Goal: Task Accomplishment & Management: Use online tool/utility

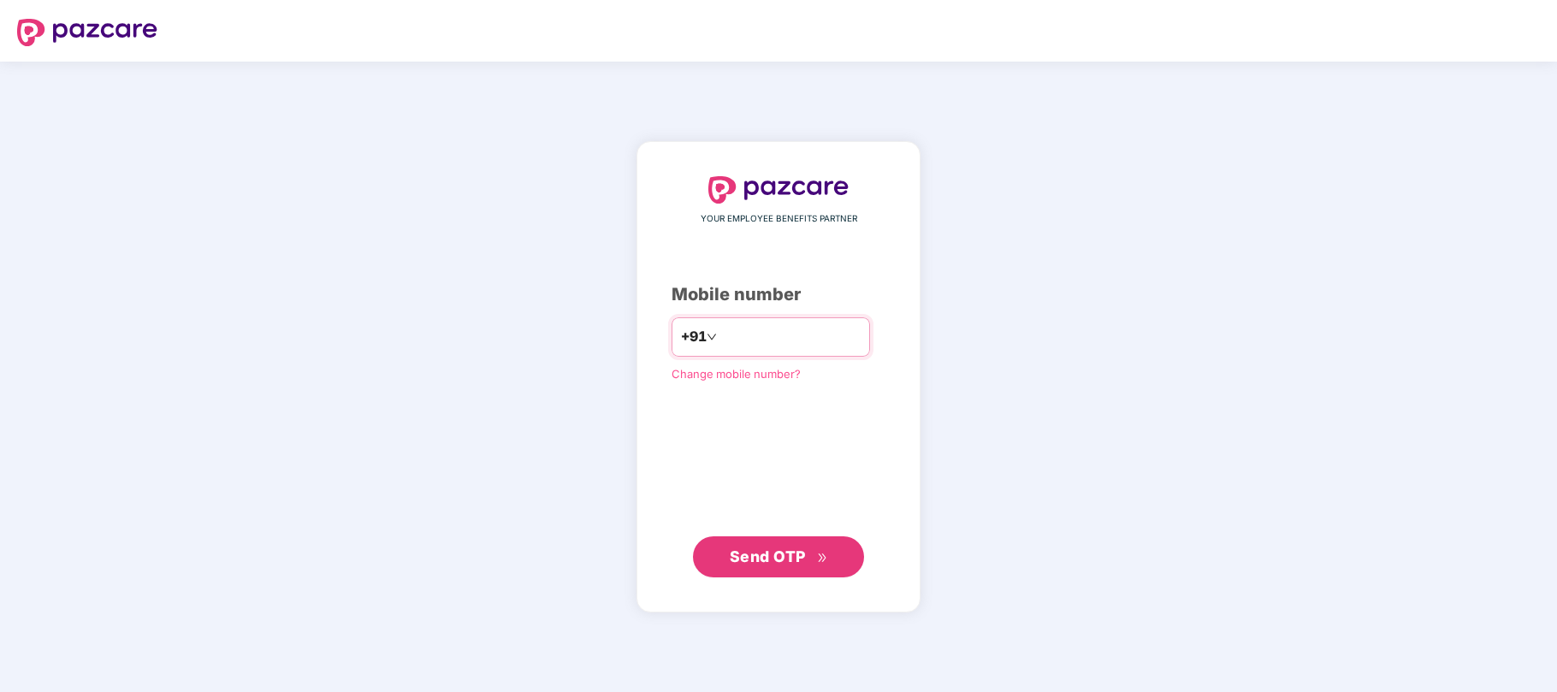
type input "**********"
click at [805, 559] on span "Send OTP" at bounding box center [768, 556] width 76 height 18
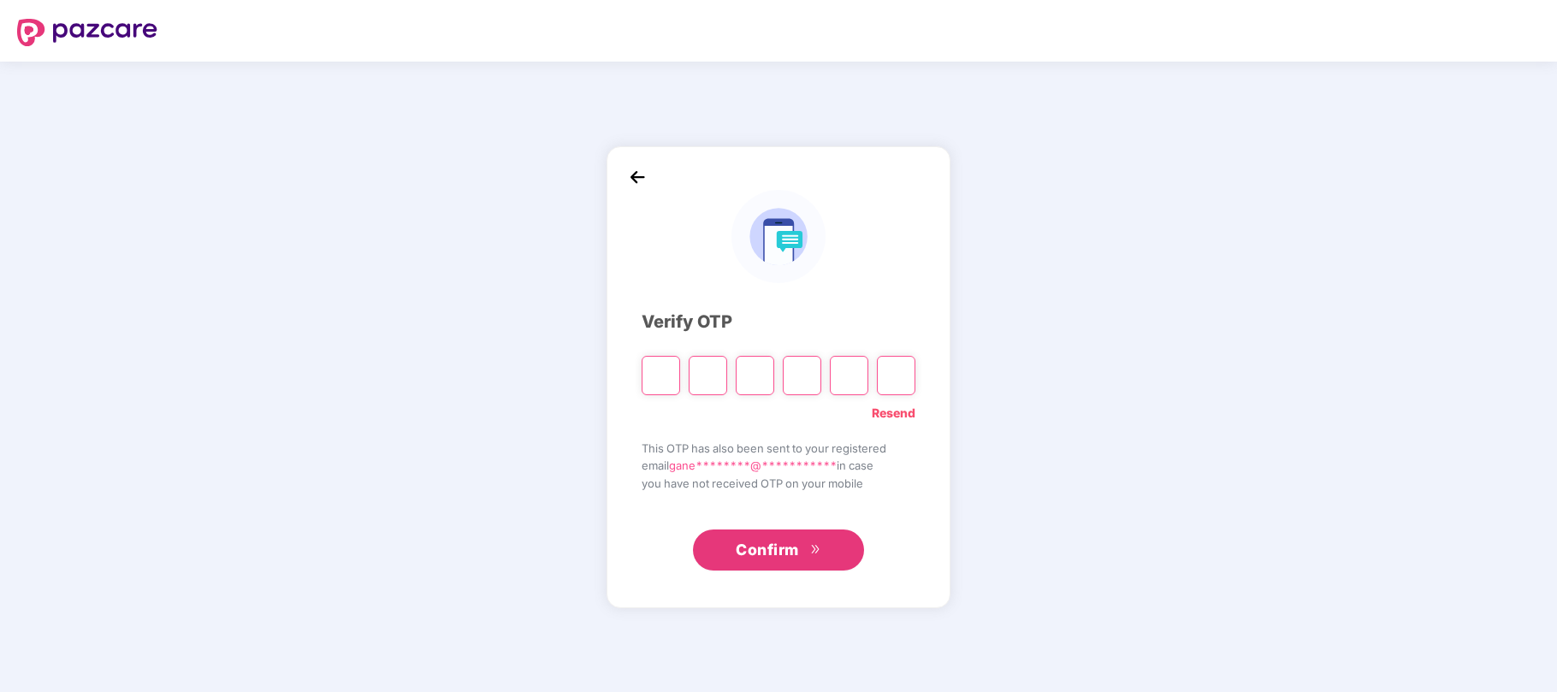
type input "*"
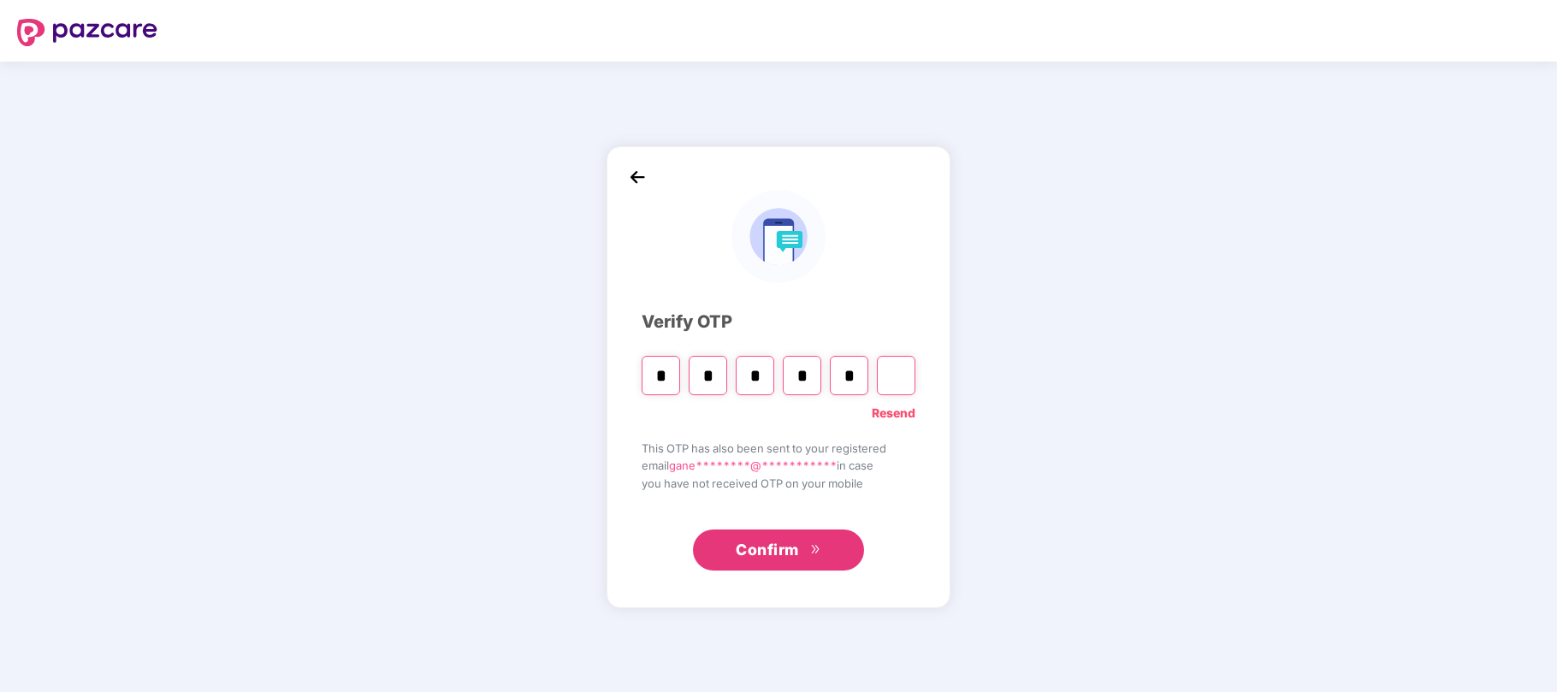
type input "*"
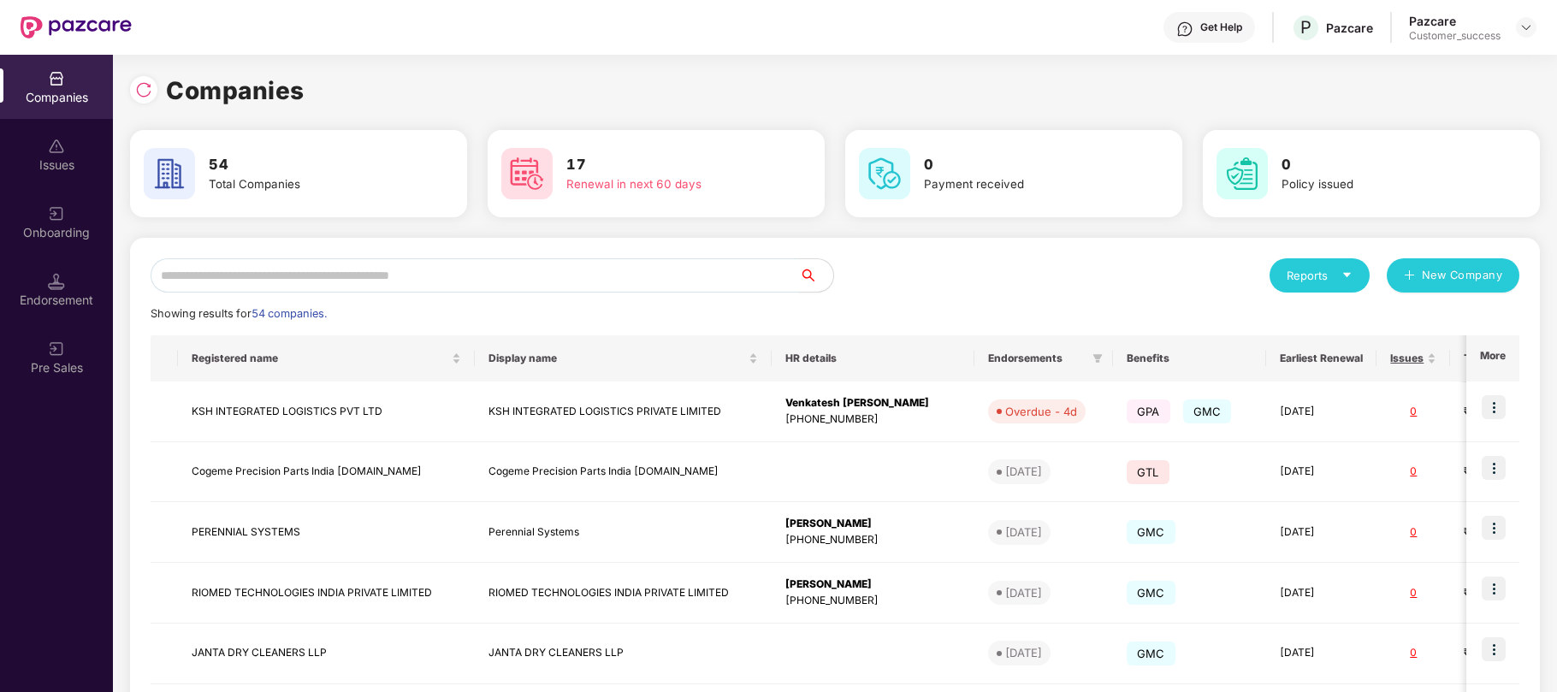
click at [474, 274] on input "text" at bounding box center [475, 275] width 648 height 34
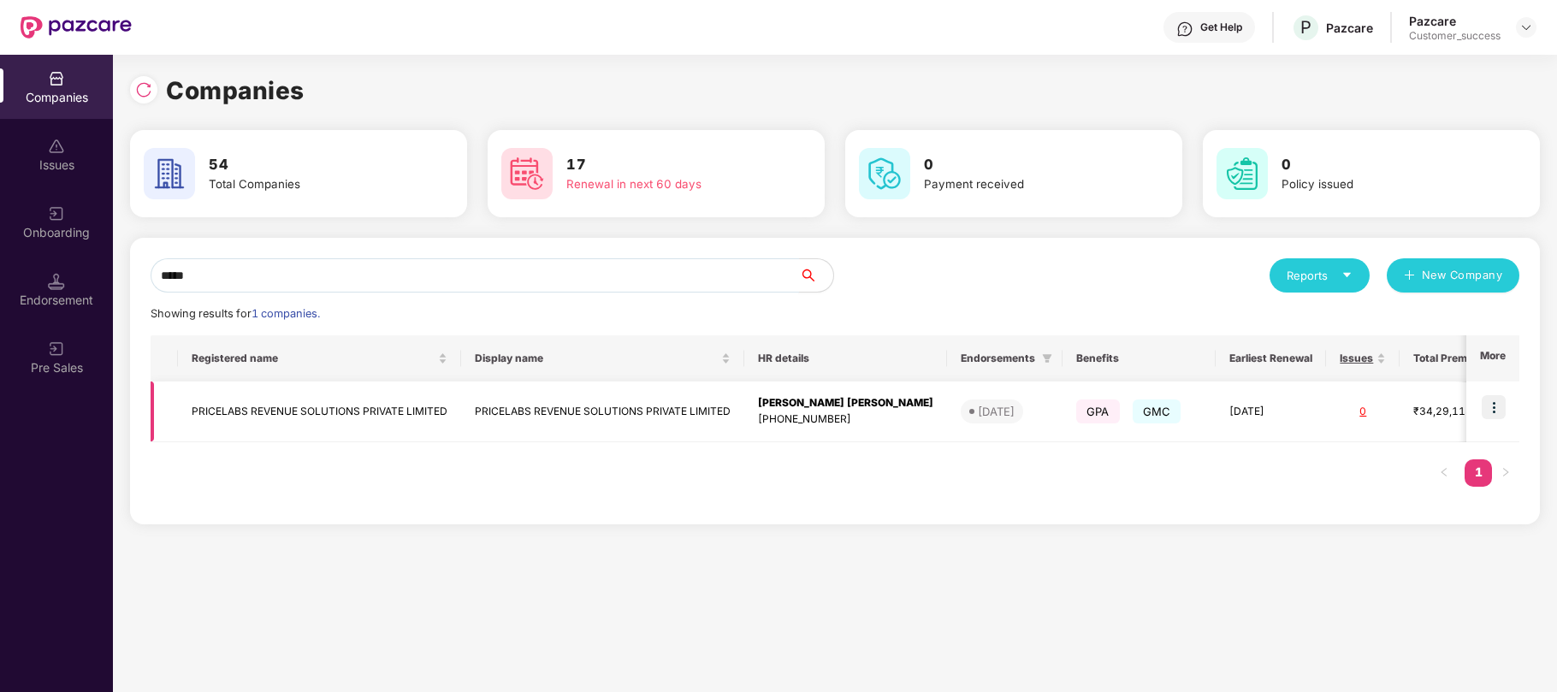
type input "*****"
click at [1503, 399] on img at bounding box center [1494, 407] width 24 height 24
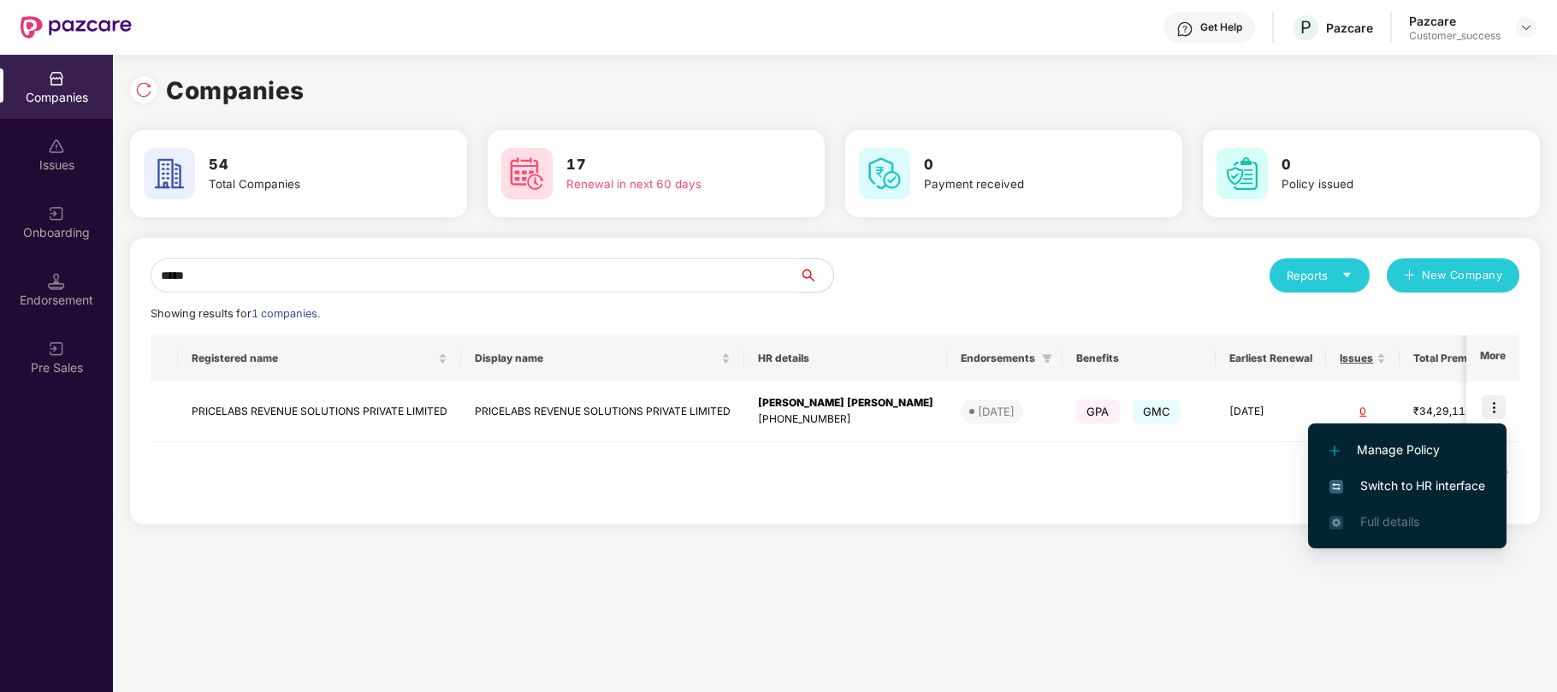
click at [1388, 489] on span "Switch to HR interface" at bounding box center [1407, 485] width 156 height 19
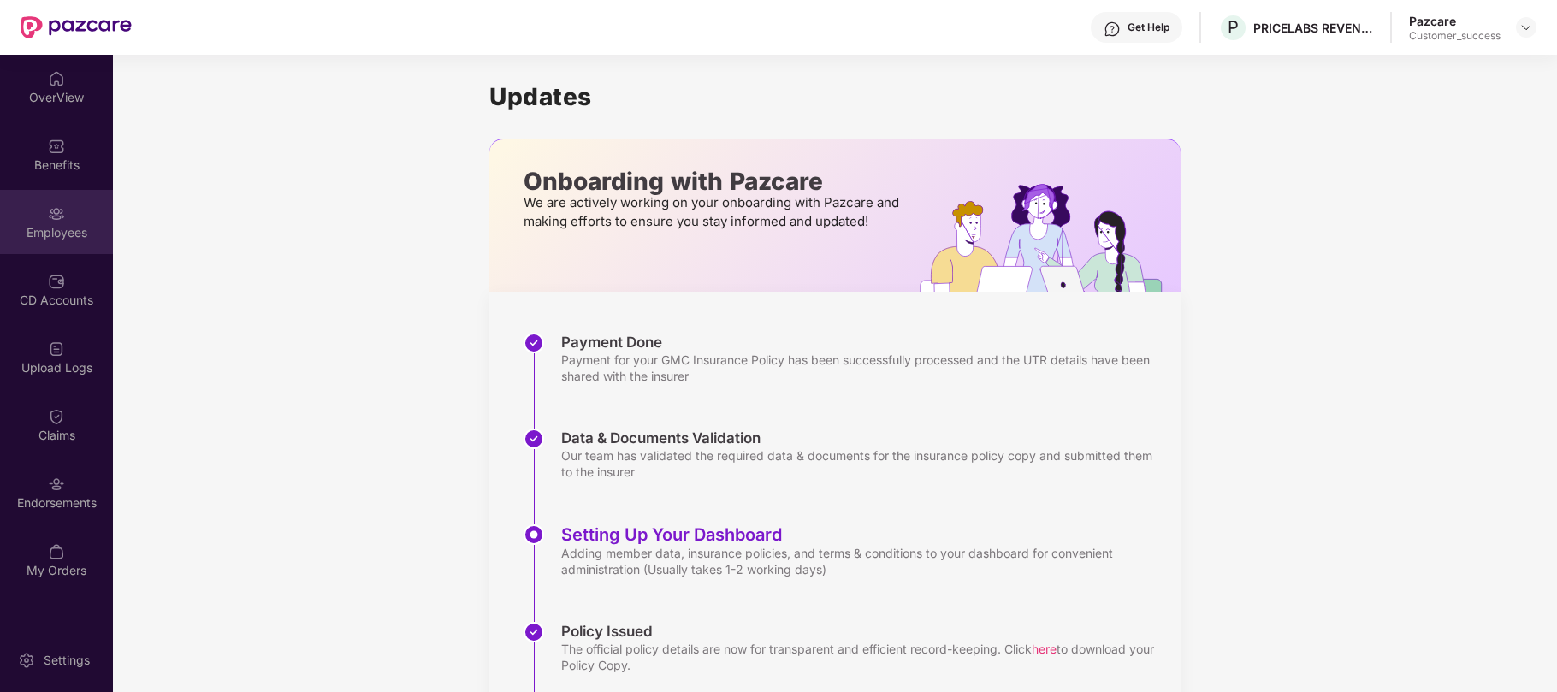
click at [42, 230] on div "Employees" at bounding box center [56, 232] width 113 height 17
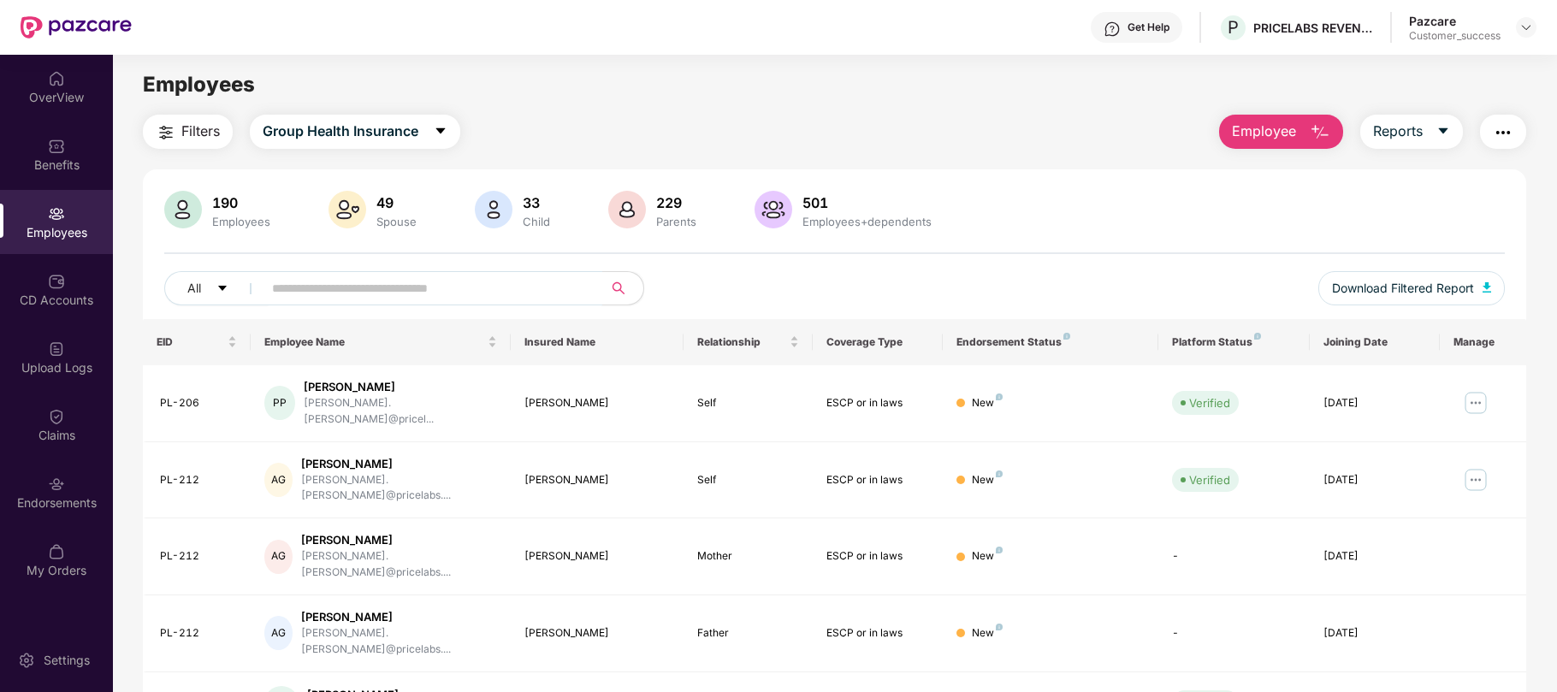
click at [531, 293] on input "text" at bounding box center [425, 288] width 307 height 26
paste input "*****"
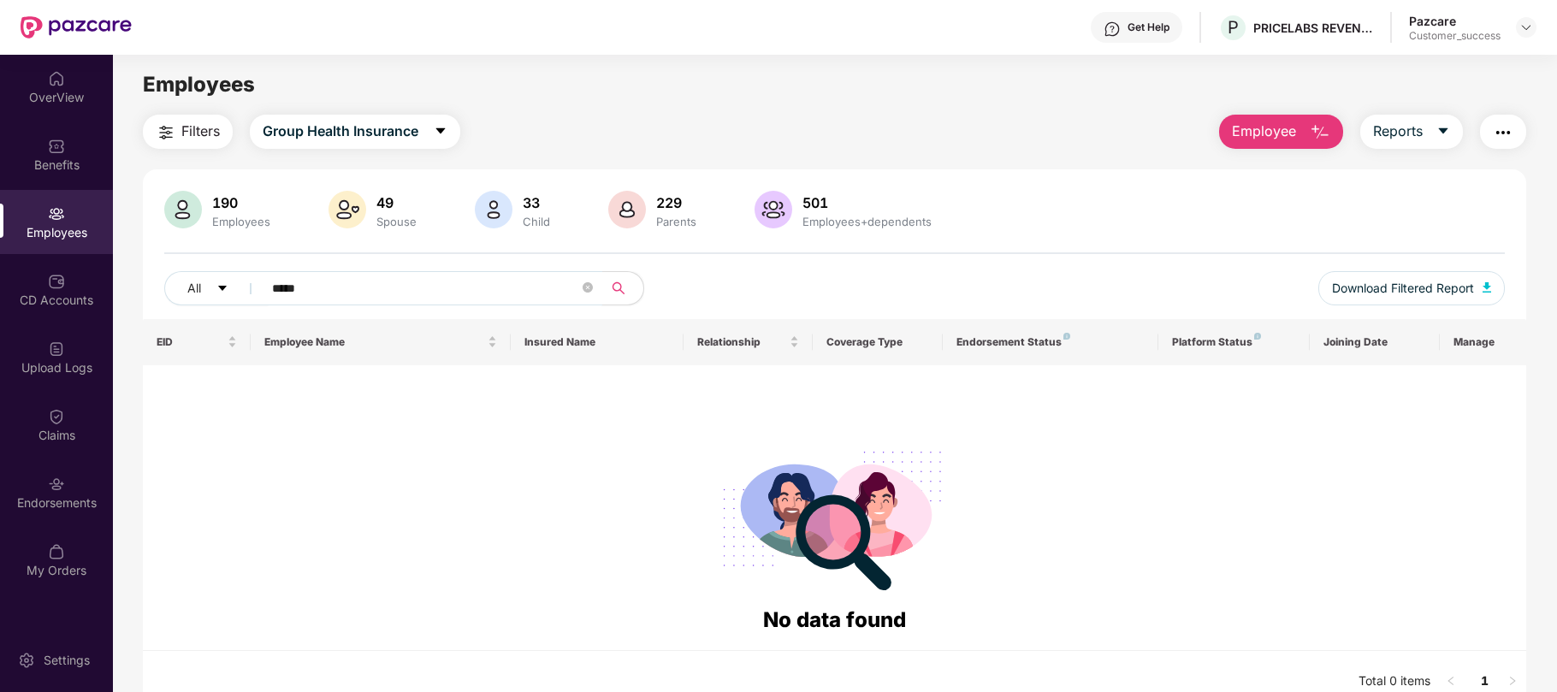
type input "*****"
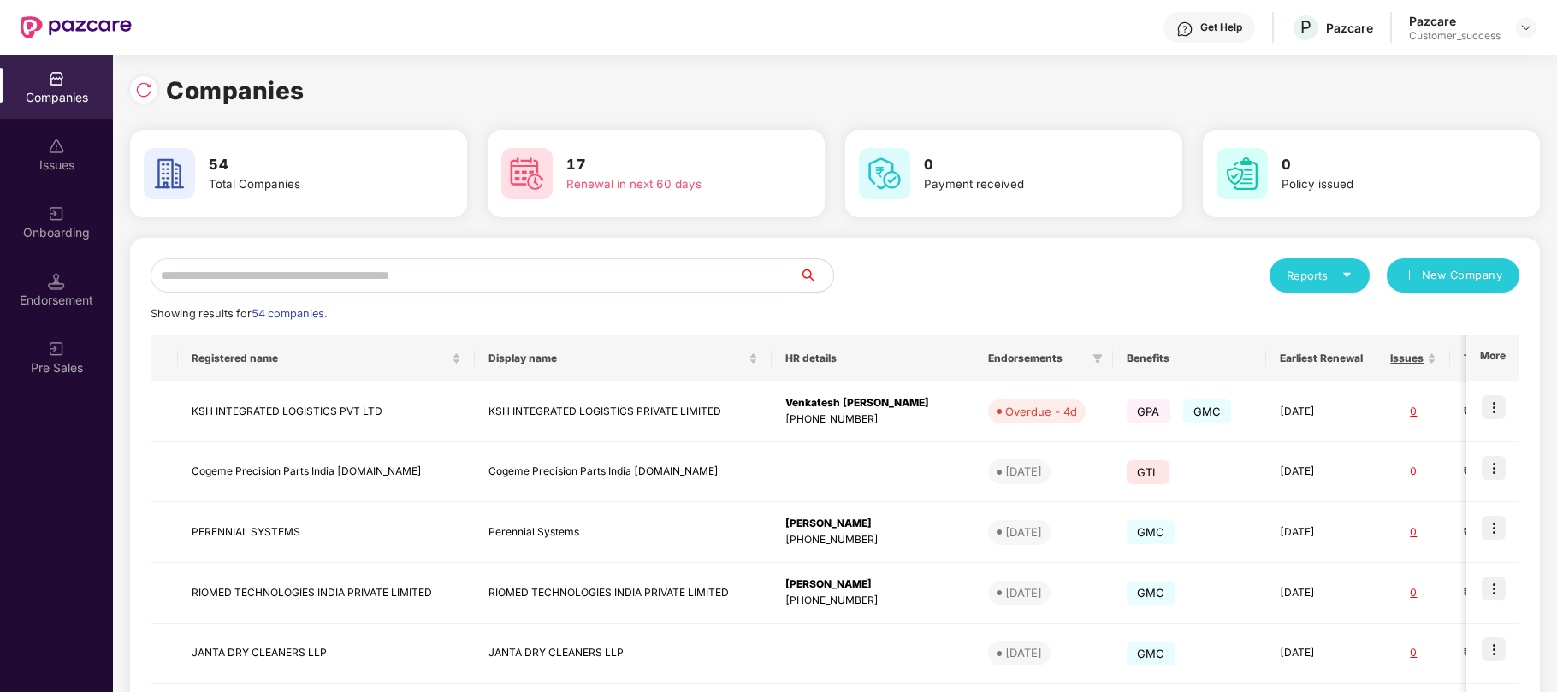
click at [436, 269] on input "text" at bounding box center [475, 275] width 648 height 34
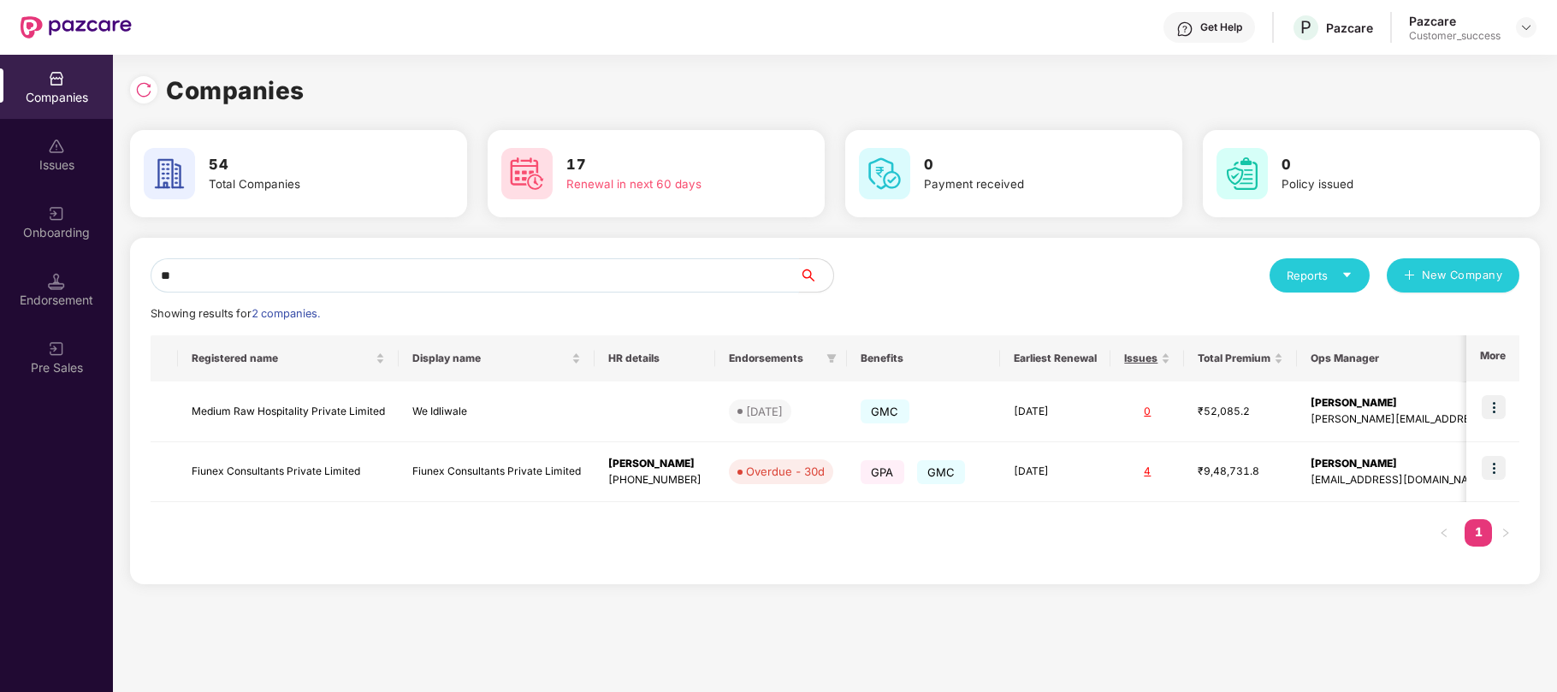
type input "*"
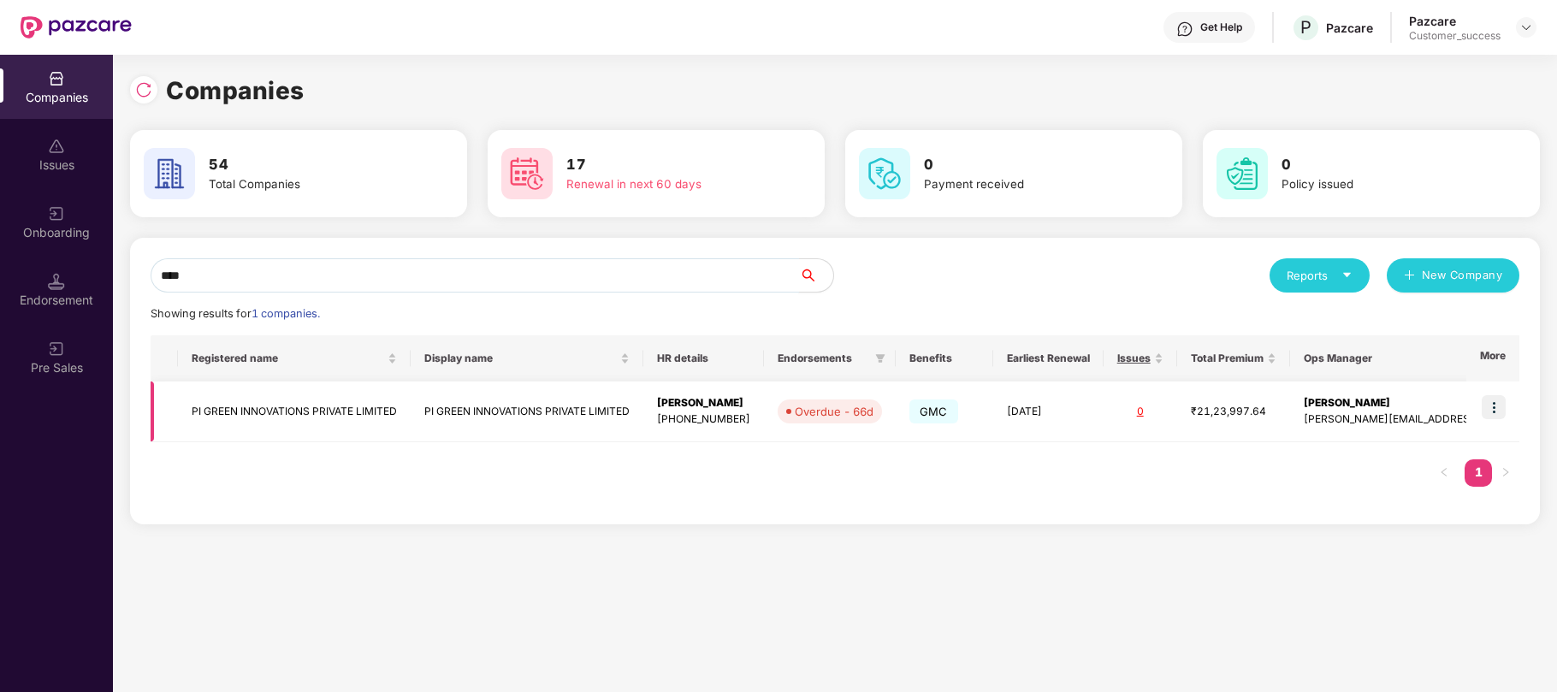
type input "****"
click at [1495, 423] on td at bounding box center [1492, 412] width 53 height 61
click at [1488, 391] on td at bounding box center [1492, 412] width 53 height 61
click at [1488, 400] on img at bounding box center [1494, 407] width 24 height 24
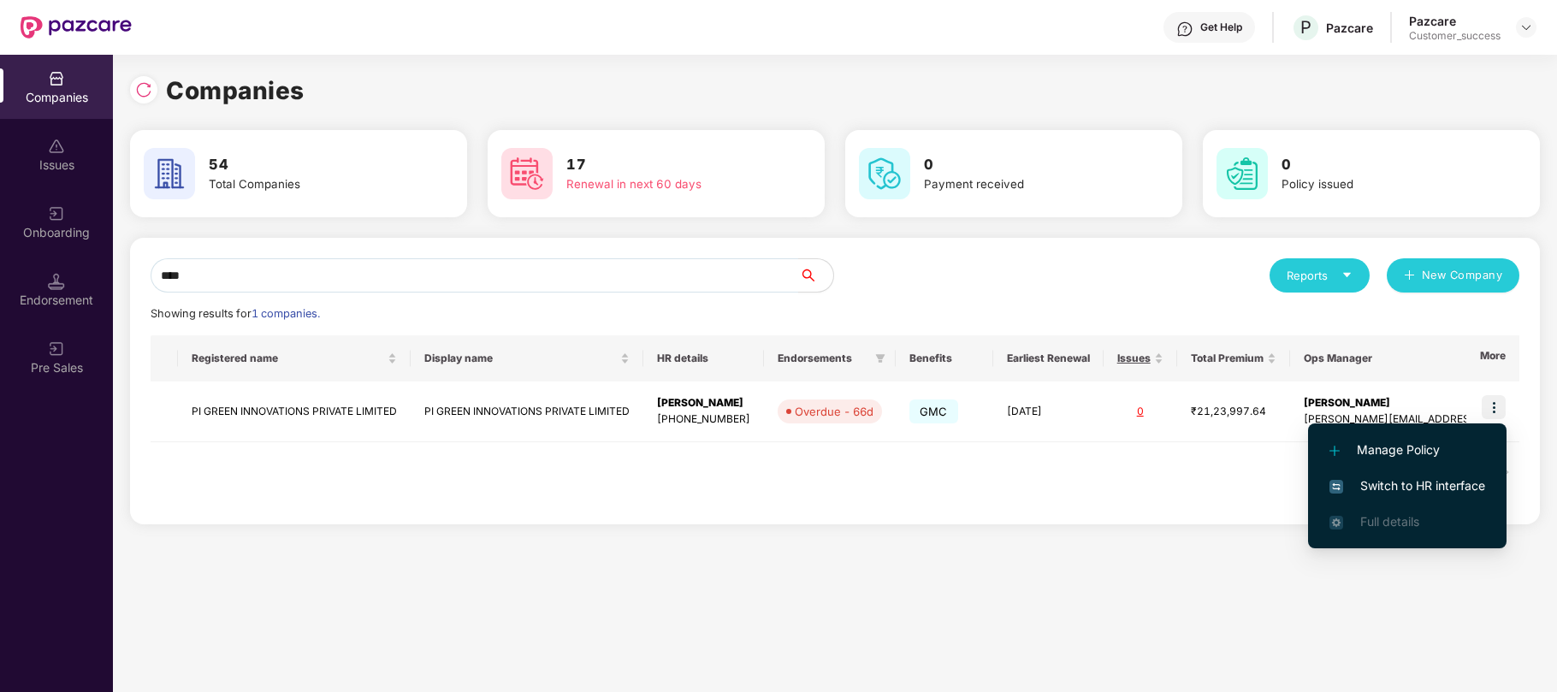
click at [1393, 476] on span "Switch to HR interface" at bounding box center [1407, 485] width 156 height 19
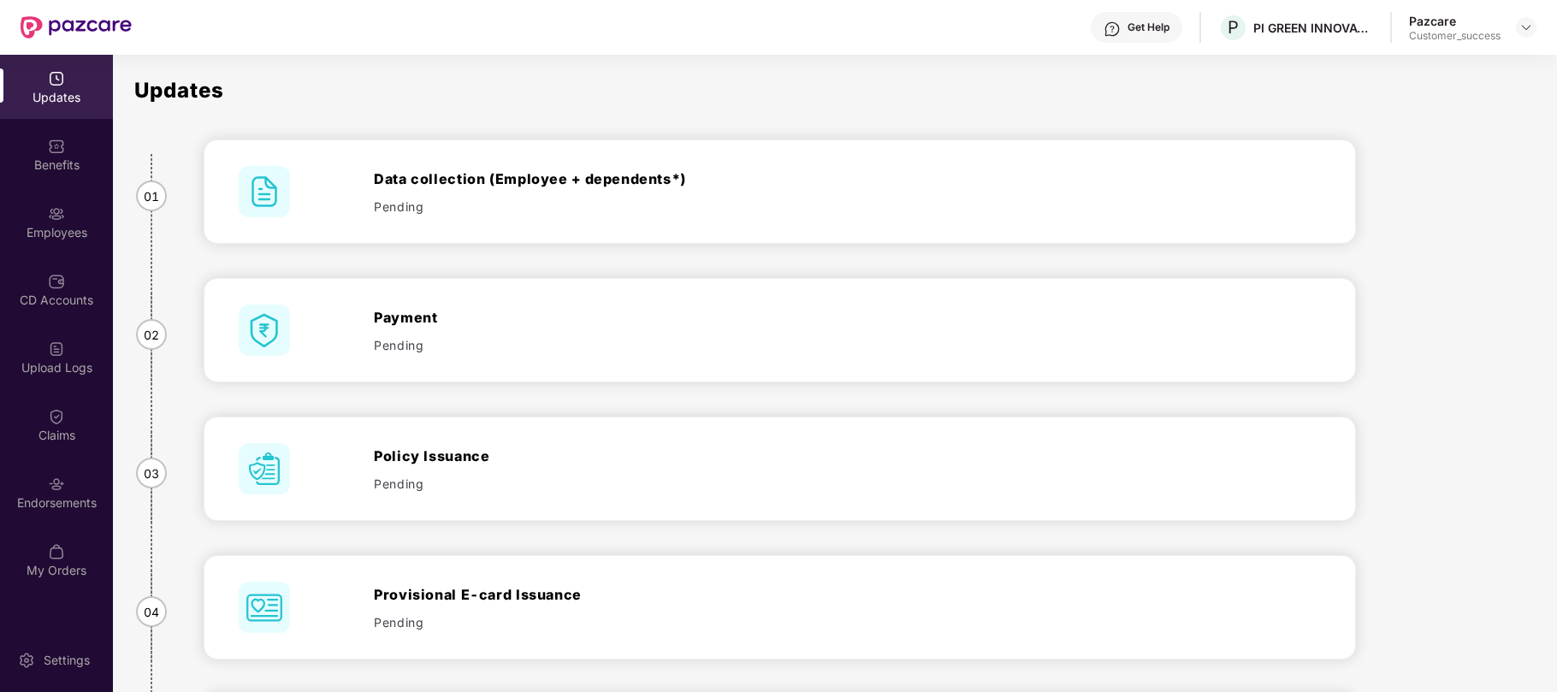
click at [79, 205] on div "Employees" at bounding box center [56, 222] width 113 height 64
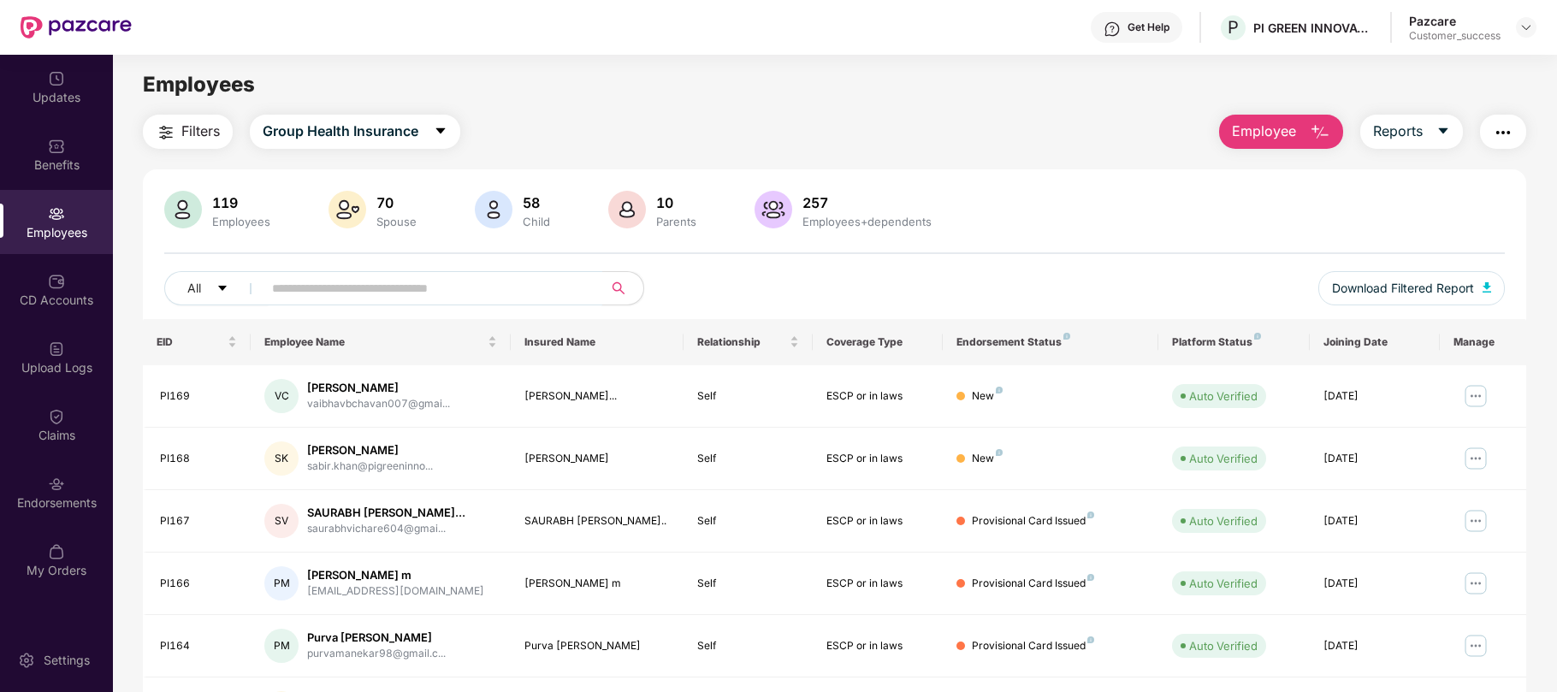
click at [294, 281] on input "text" at bounding box center [425, 288] width 307 height 26
paste input "*****"
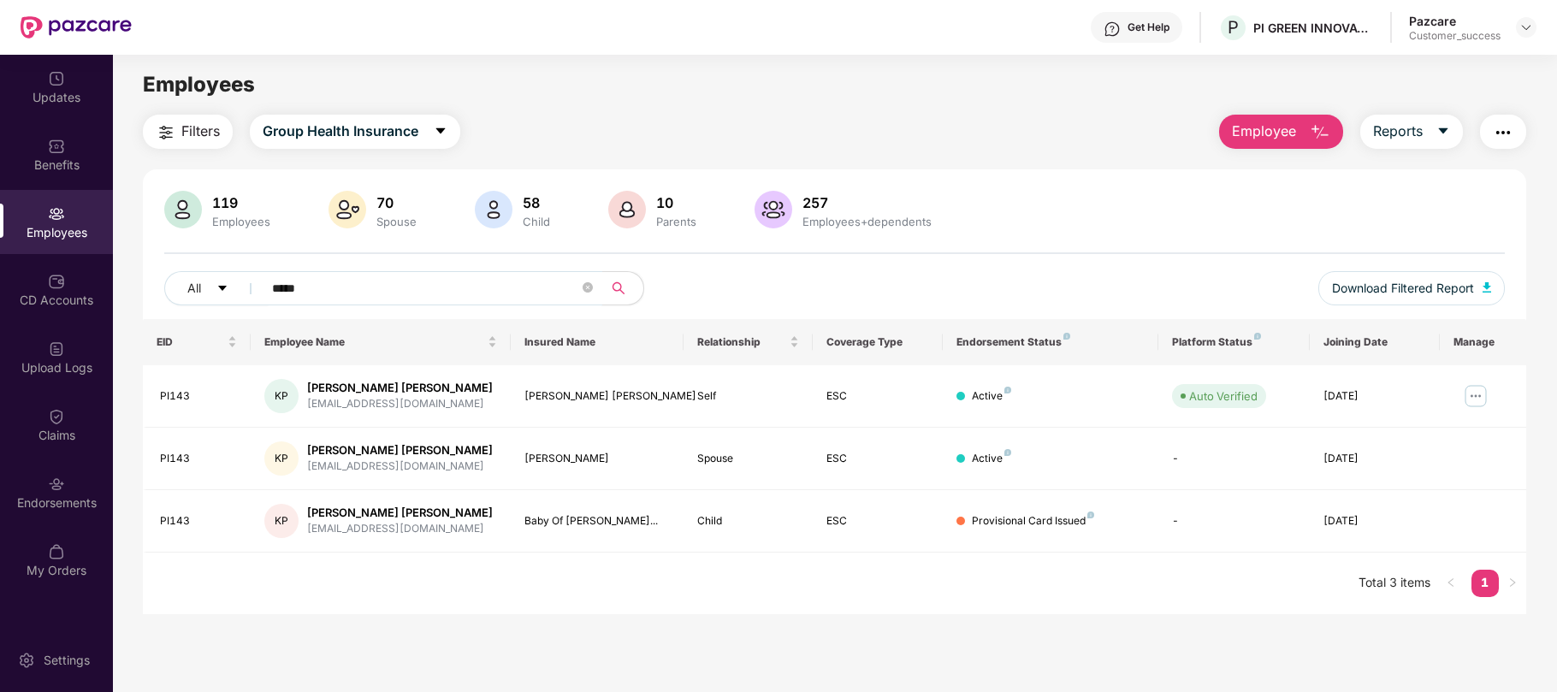
type input "*****"
click at [578, 518] on div "Baby Of Nibedita Je..." at bounding box center [596, 521] width 145 height 16
copy div "Baby Of Nibedita Je..."
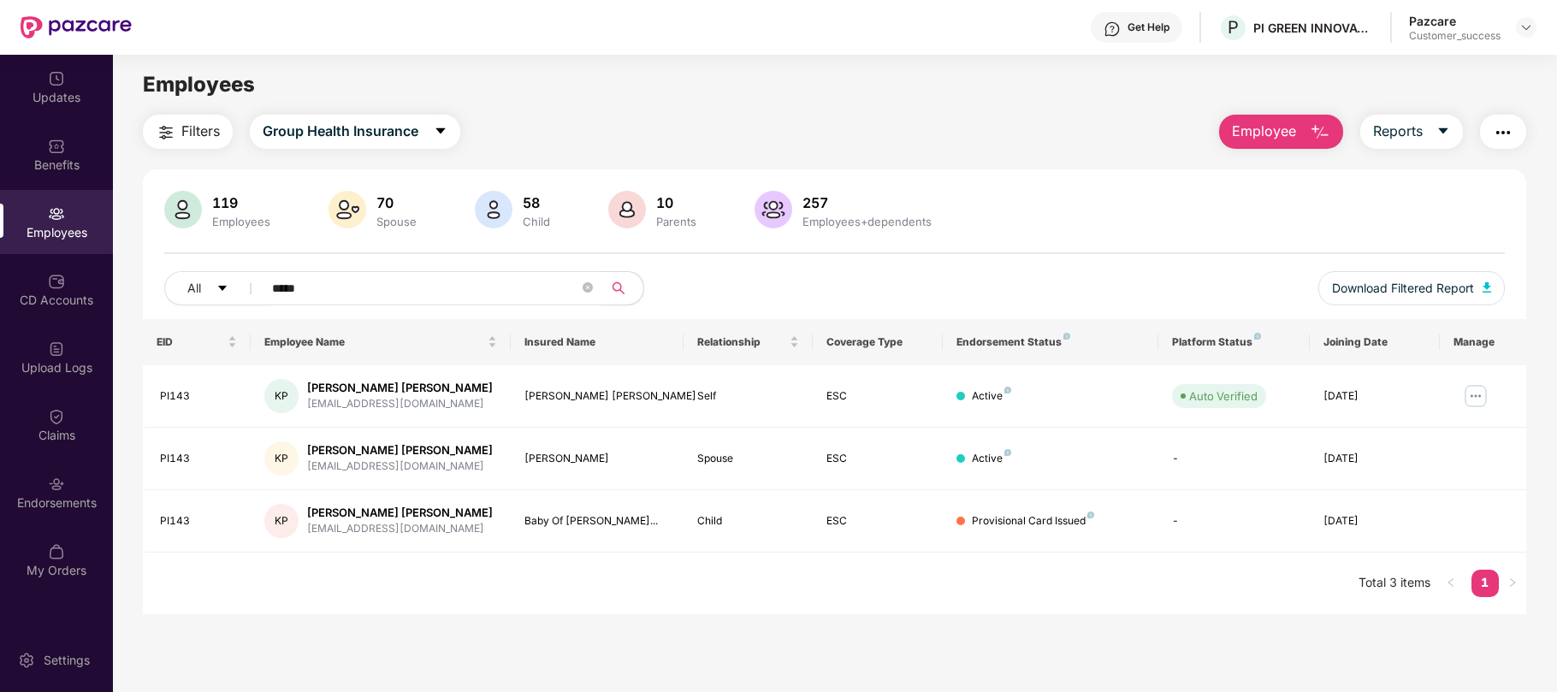
click at [1511, 28] on div "Pazcare Customer_success" at bounding box center [1472, 28] width 127 height 30
click at [1520, 25] on img at bounding box center [1526, 28] width 14 height 14
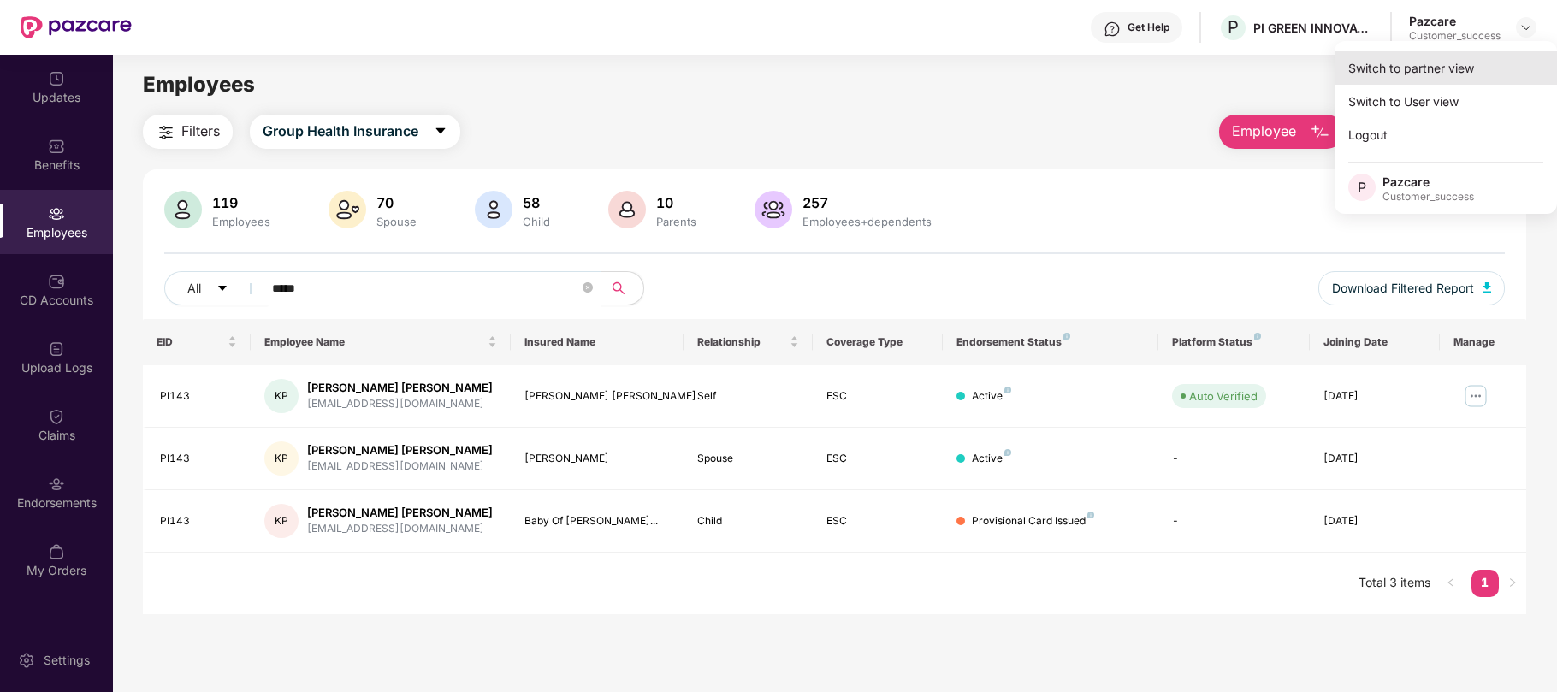
click at [1434, 72] on div "Switch to partner view" at bounding box center [1446, 67] width 222 height 33
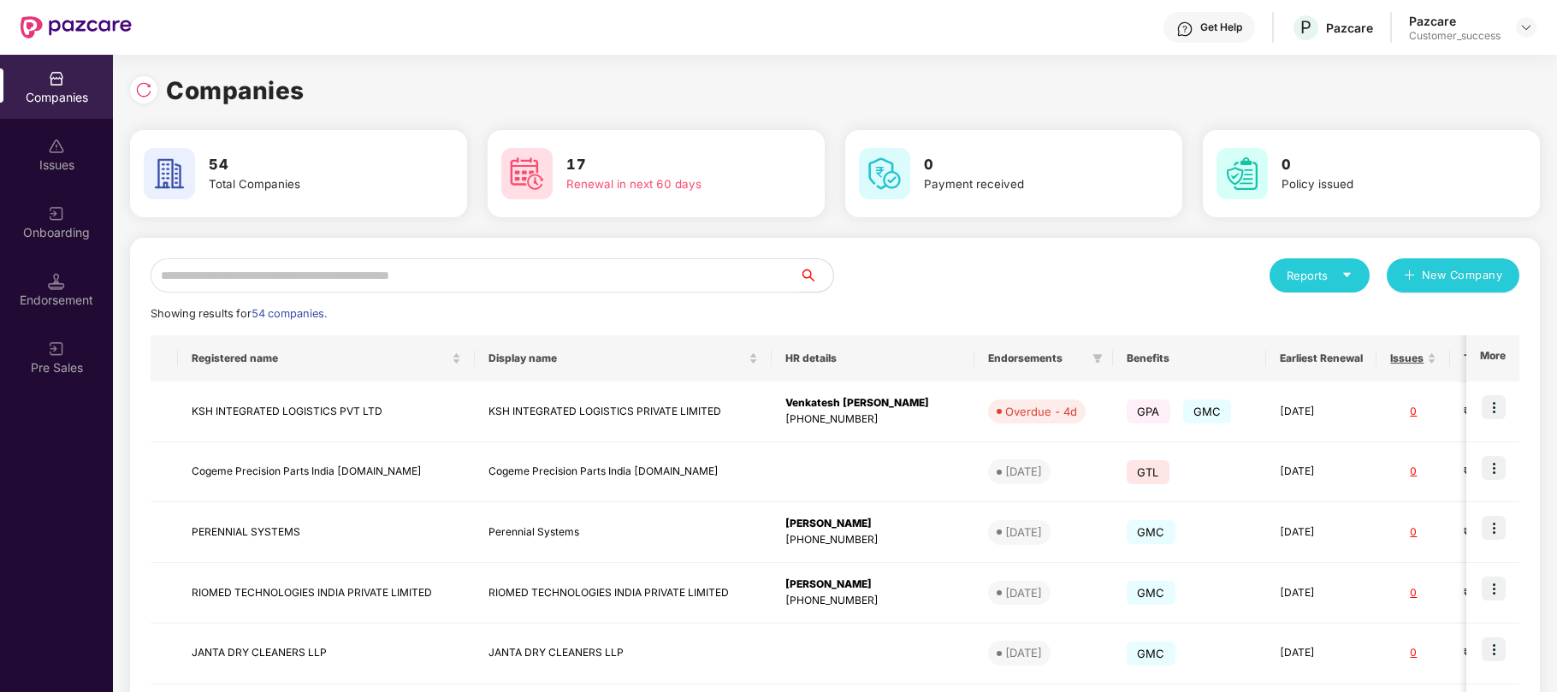
click at [479, 282] on input "text" at bounding box center [475, 275] width 648 height 34
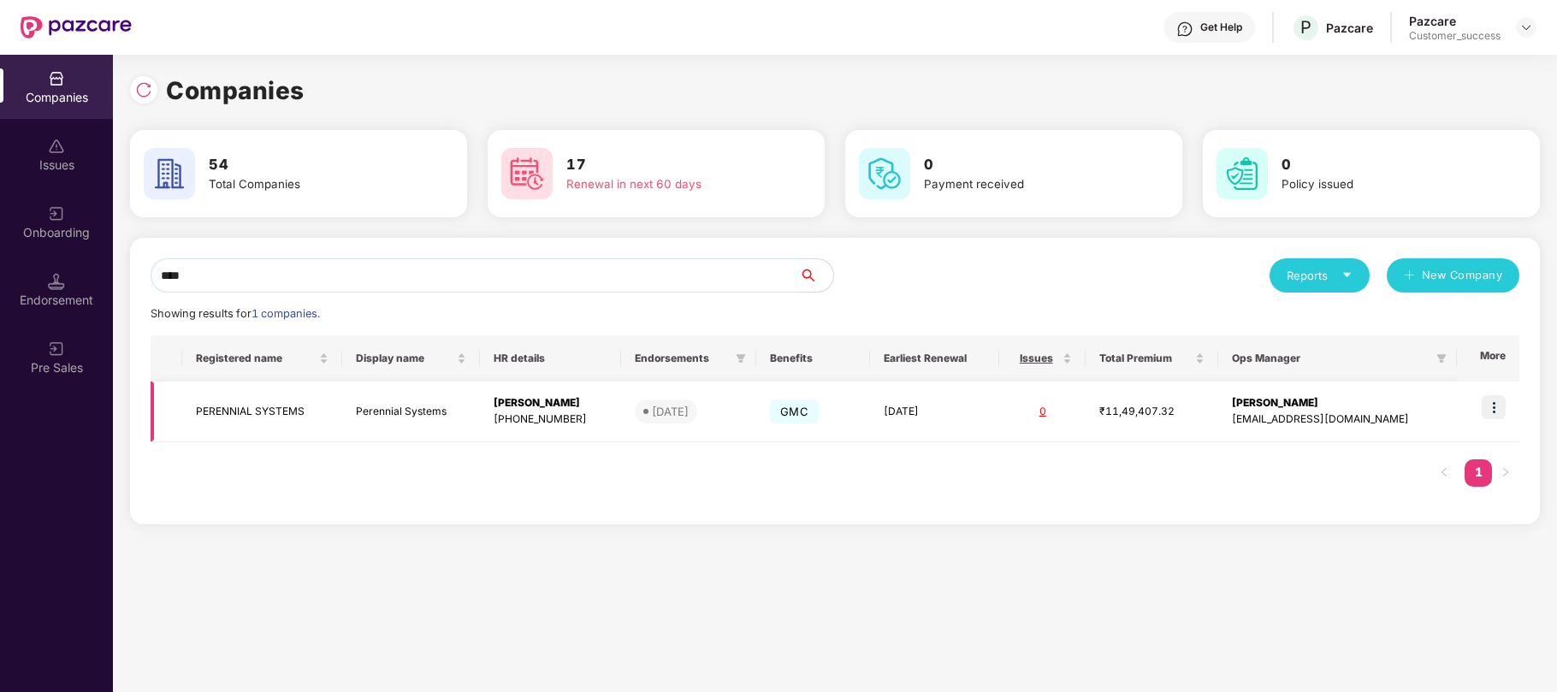
type input "****"
click at [530, 417] on div "+917501625119" at bounding box center [551, 419] width 114 height 16
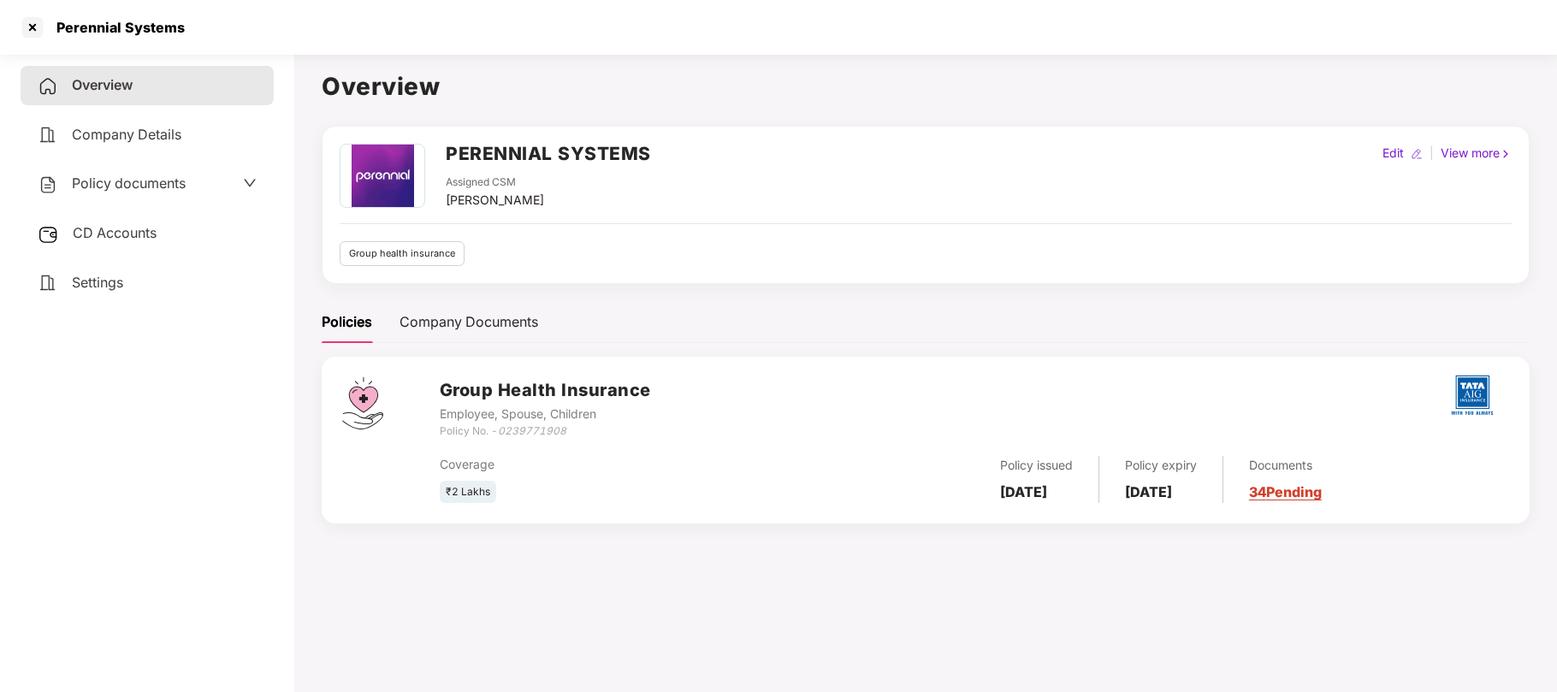
click at [154, 188] on span "Policy documents" at bounding box center [129, 183] width 114 height 17
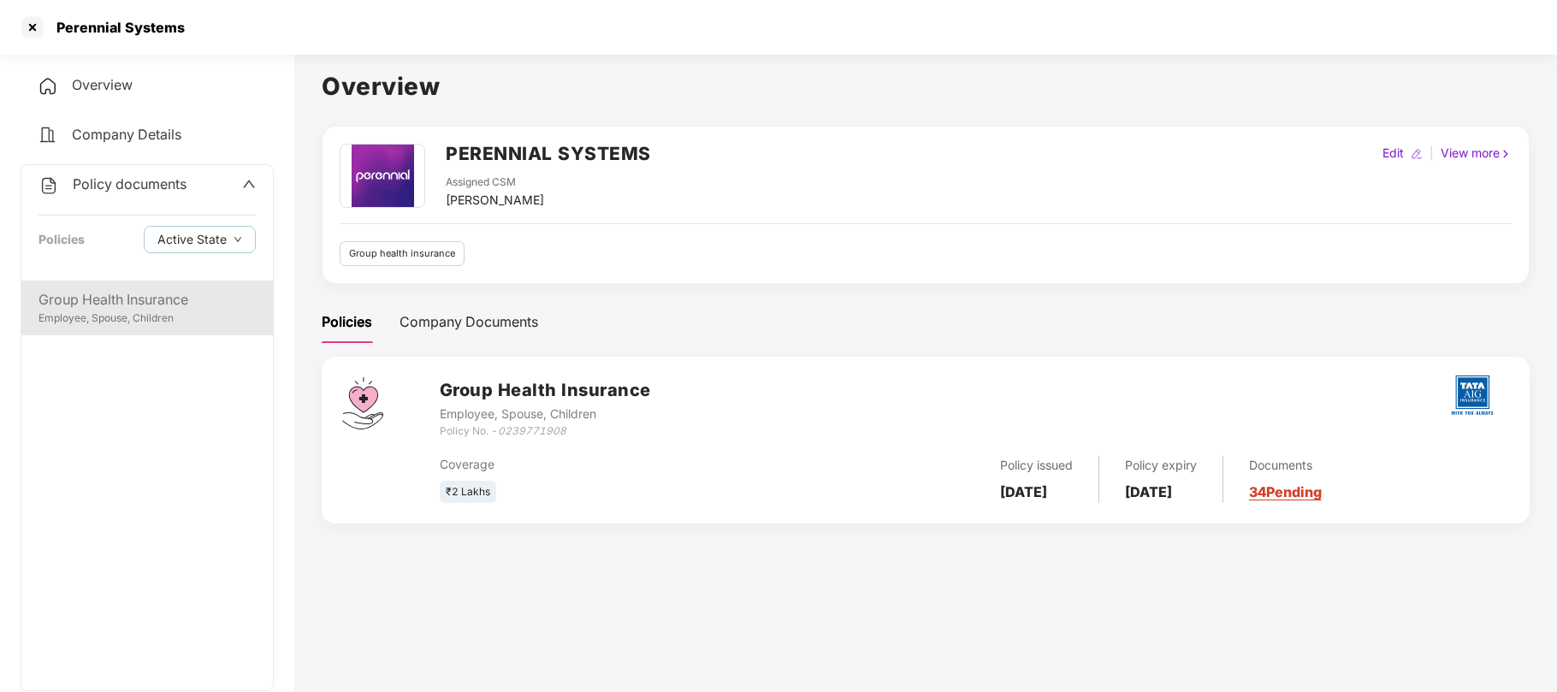
click at [92, 315] on div "Employee, Spouse, Children" at bounding box center [146, 319] width 217 height 16
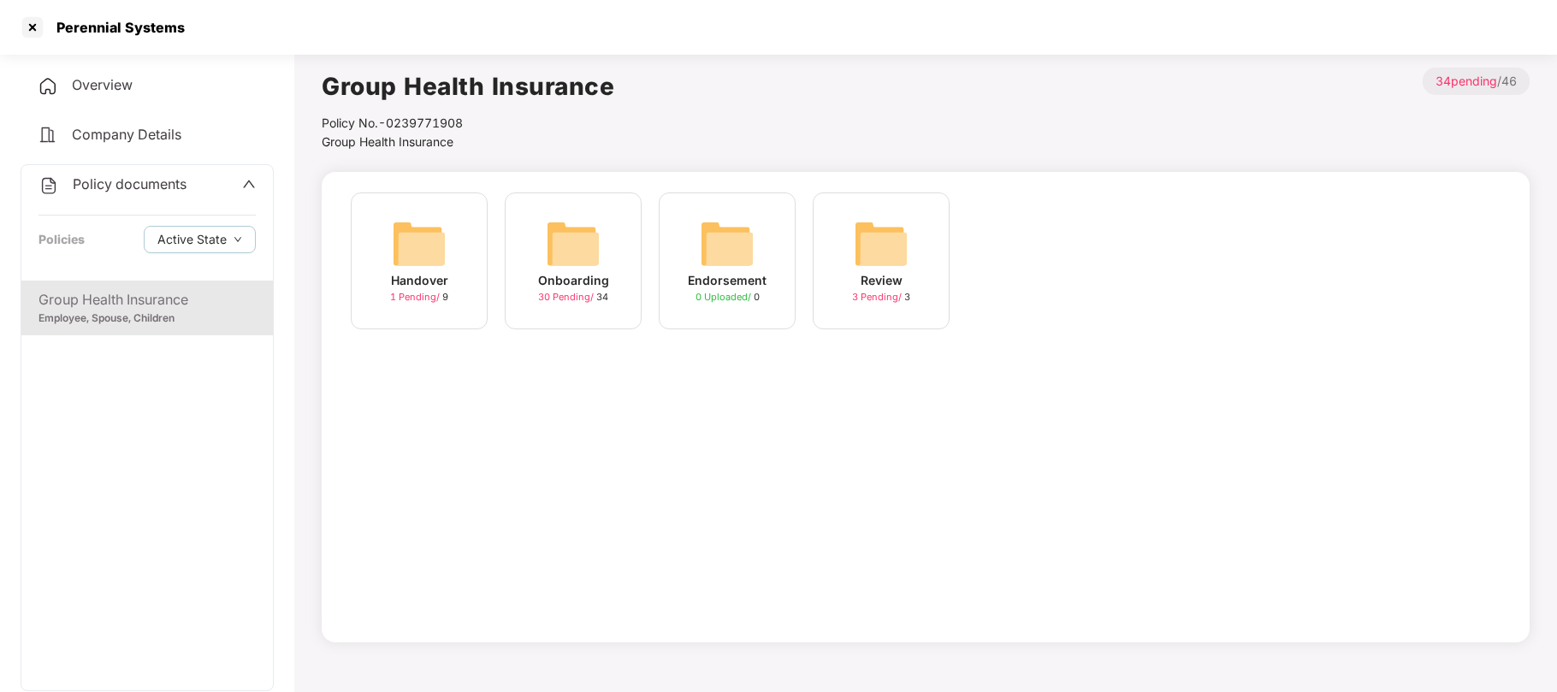
click at [594, 267] on img at bounding box center [573, 243] width 55 height 55
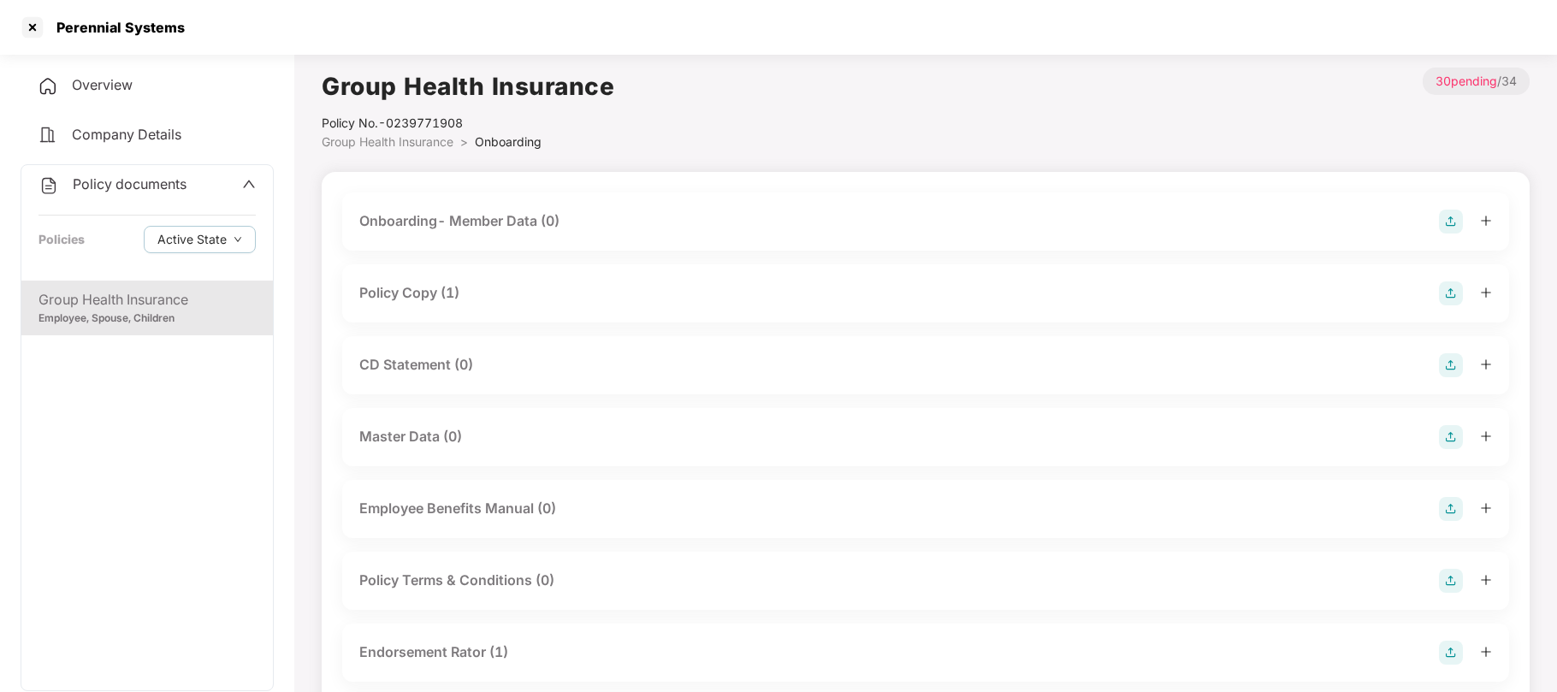
click at [432, 360] on div "CD Statement (0)" at bounding box center [416, 364] width 114 height 21
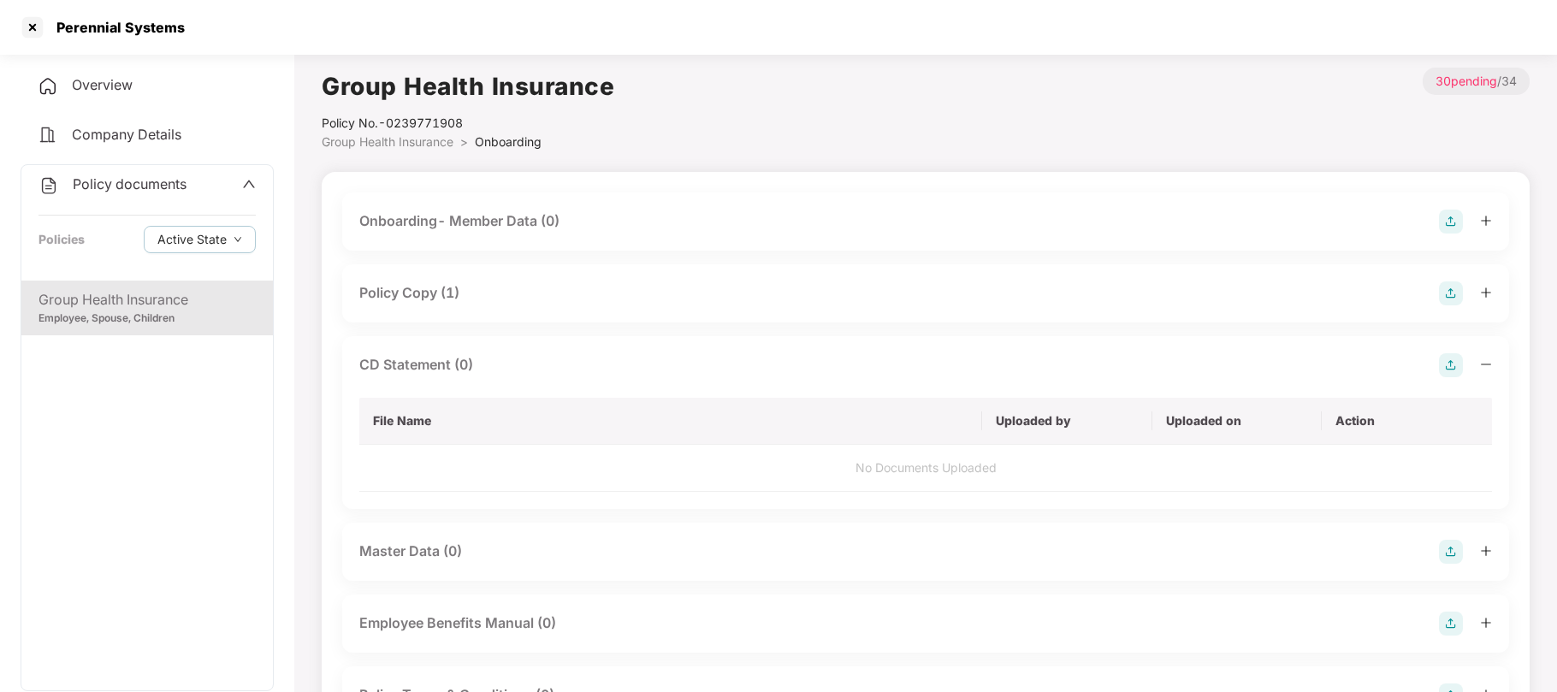
click at [1454, 363] on img at bounding box center [1451, 365] width 24 height 24
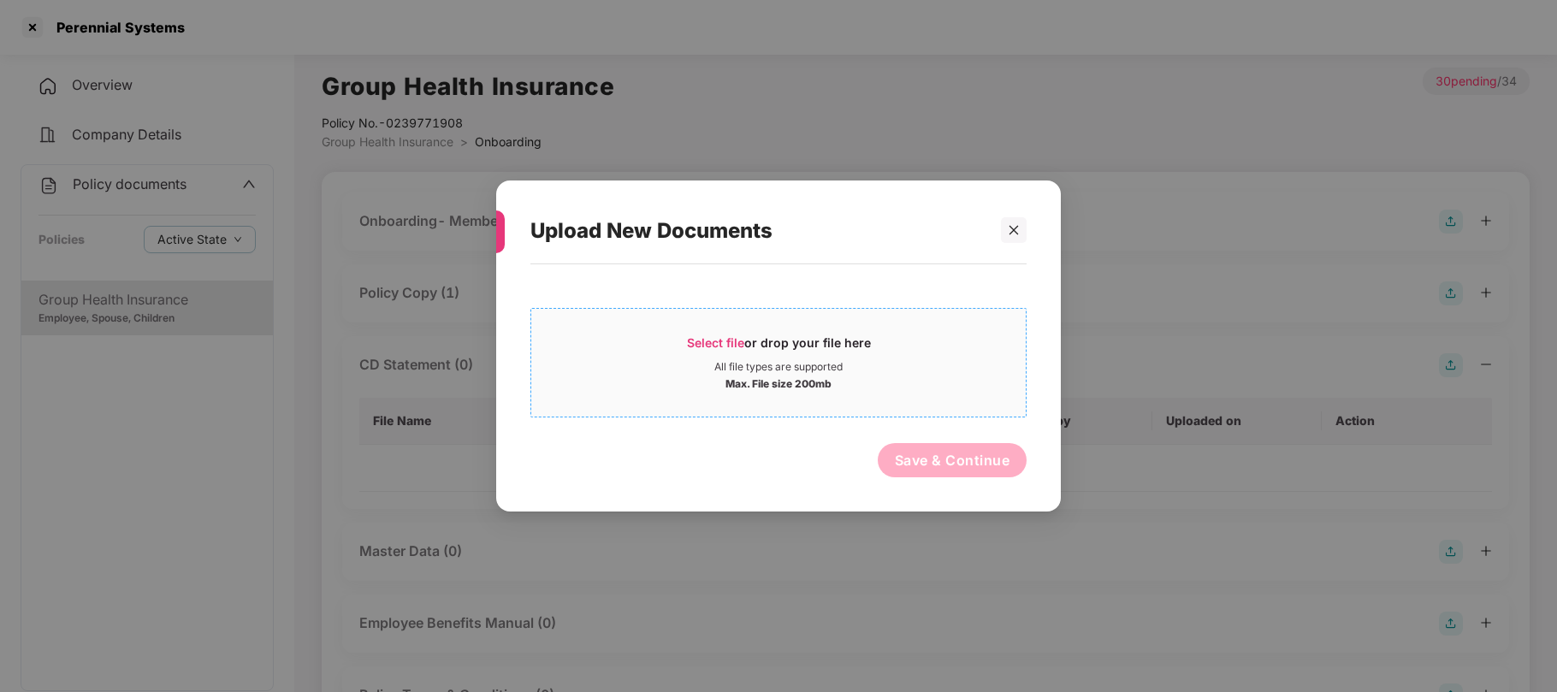
click at [719, 339] on span "Select file" at bounding box center [715, 342] width 57 height 15
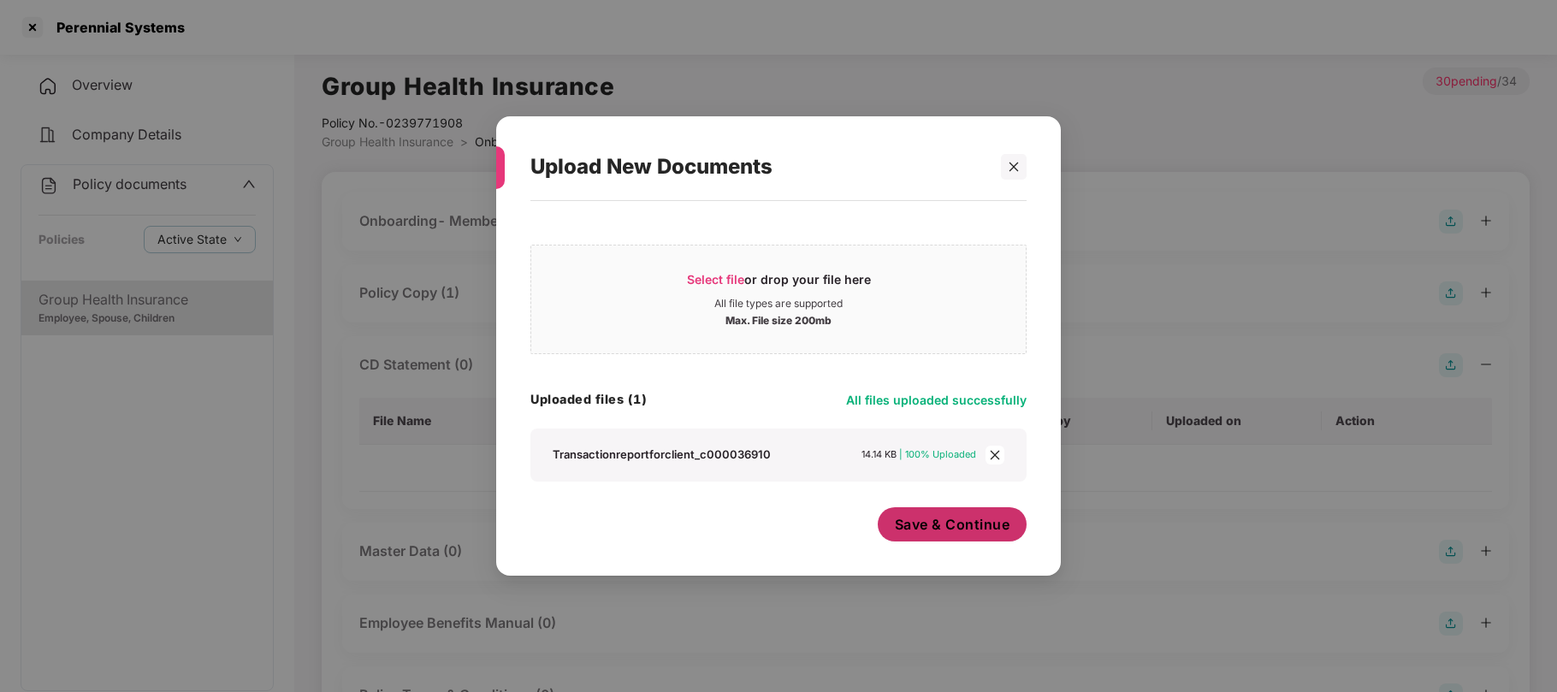
click at [943, 518] on span "Save & Continue" at bounding box center [952, 524] width 115 height 19
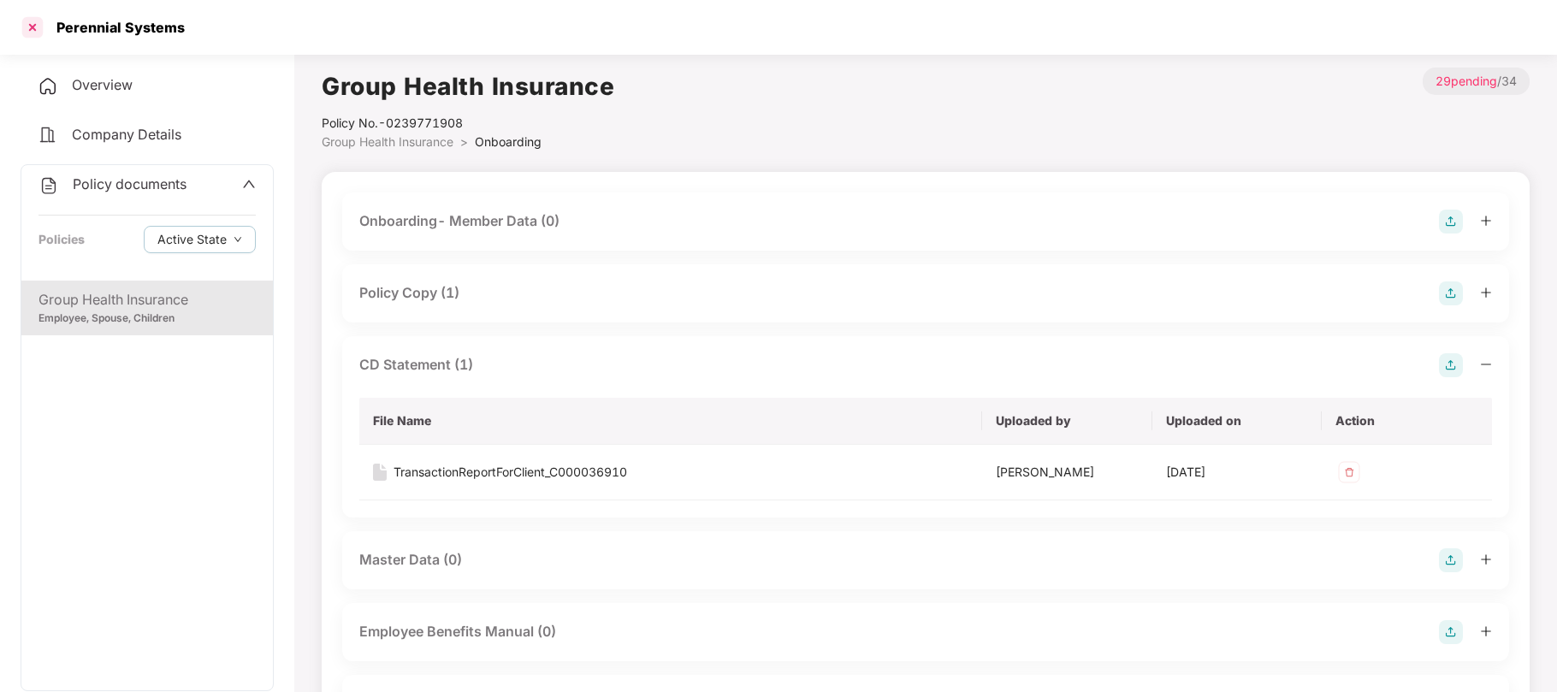
click at [42, 22] on div at bounding box center [32, 27] width 27 height 27
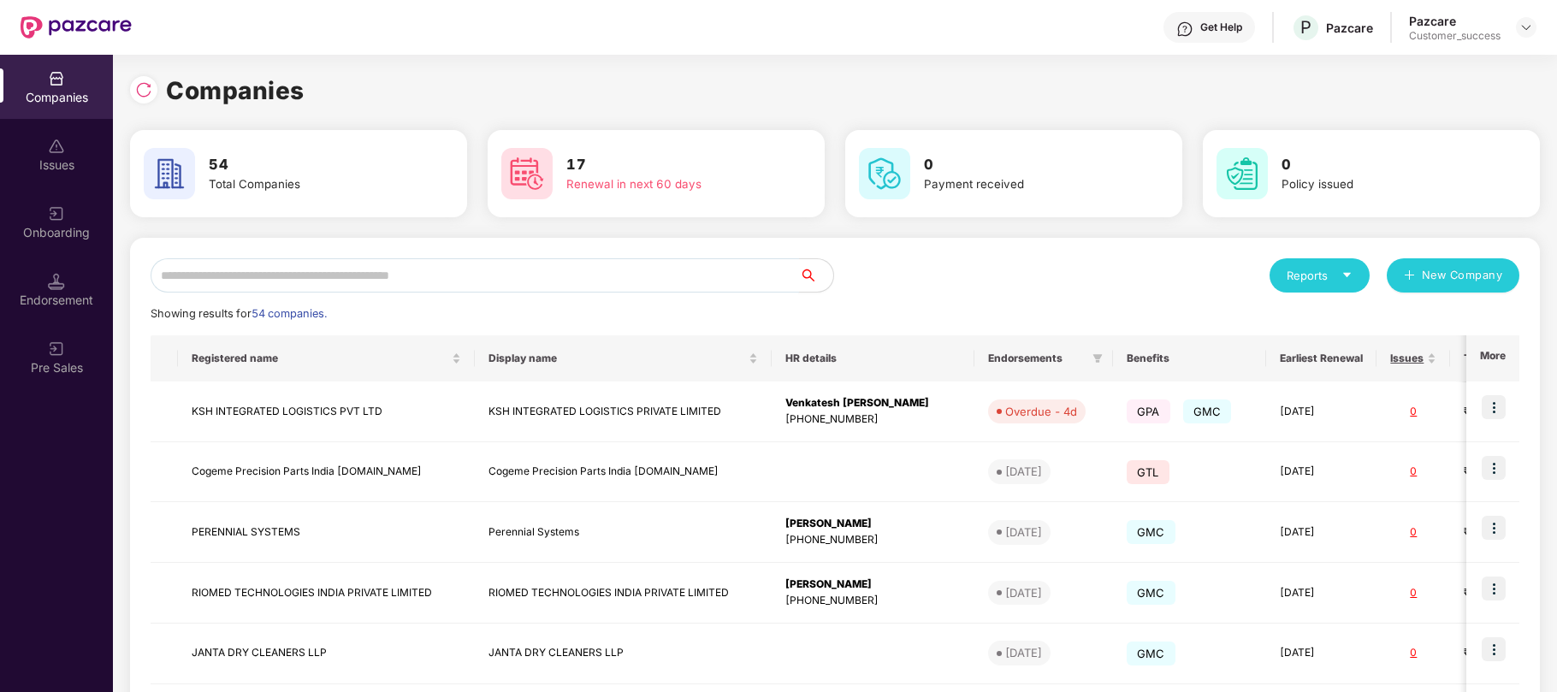
click at [561, 281] on input "text" at bounding box center [475, 275] width 648 height 34
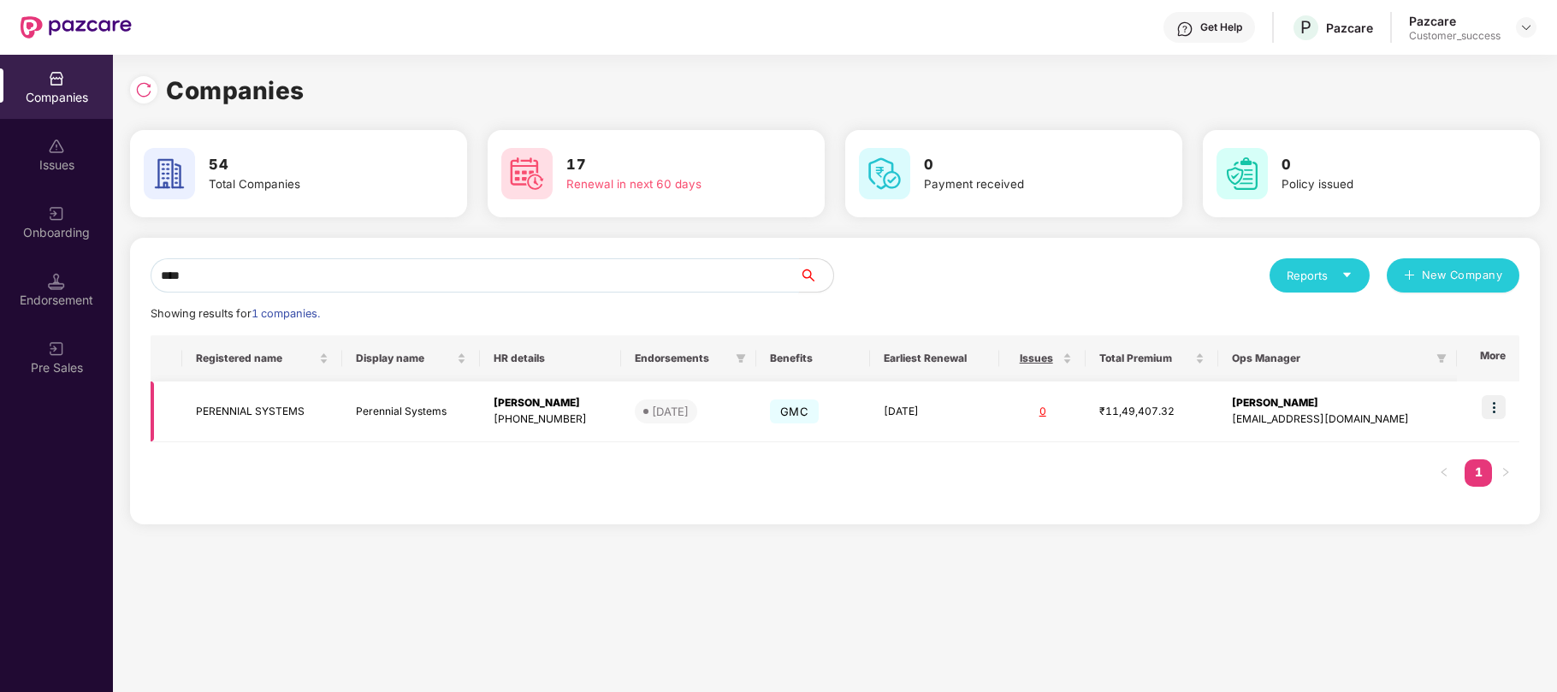
scroll to position [0, 1]
type input "****"
click at [1490, 409] on img at bounding box center [1494, 407] width 24 height 24
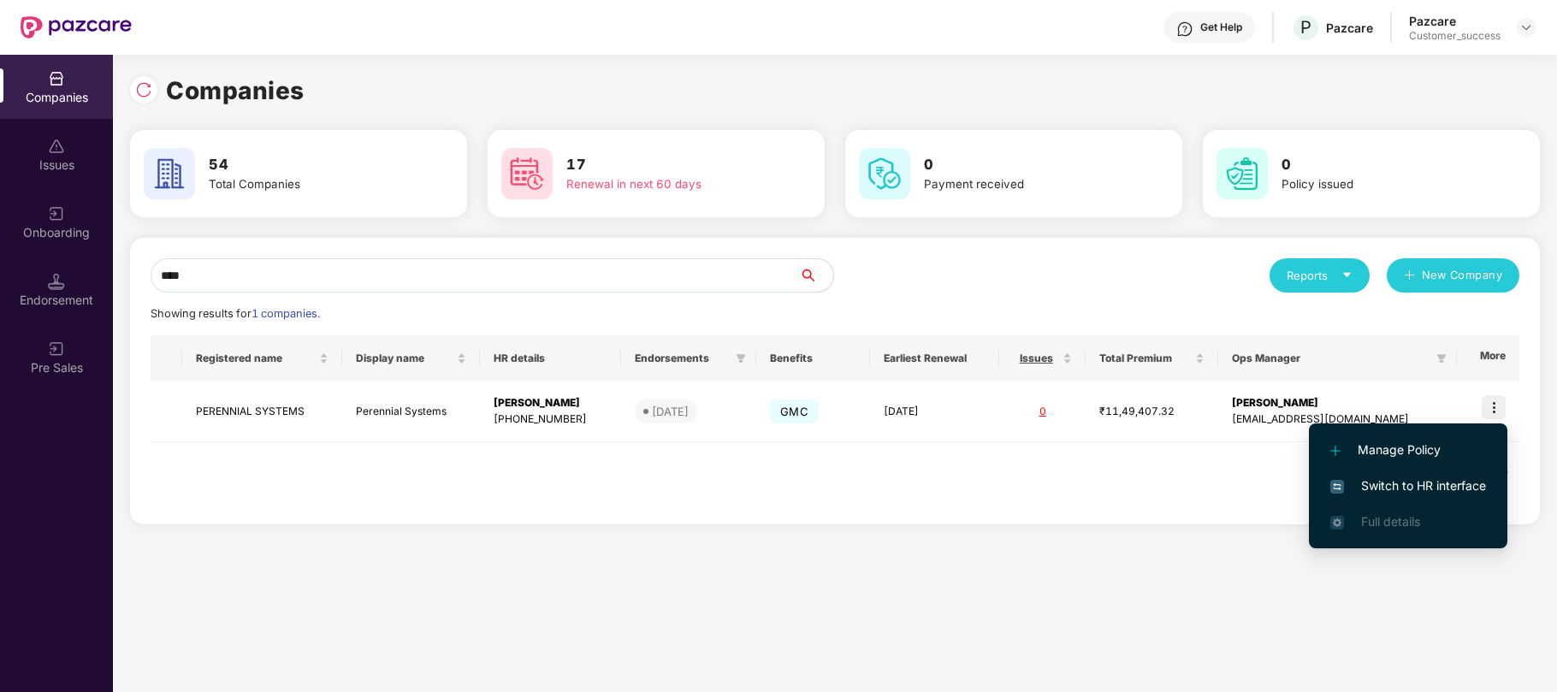
click at [1406, 476] on span "Switch to HR interface" at bounding box center [1408, 485] width 156 height 19
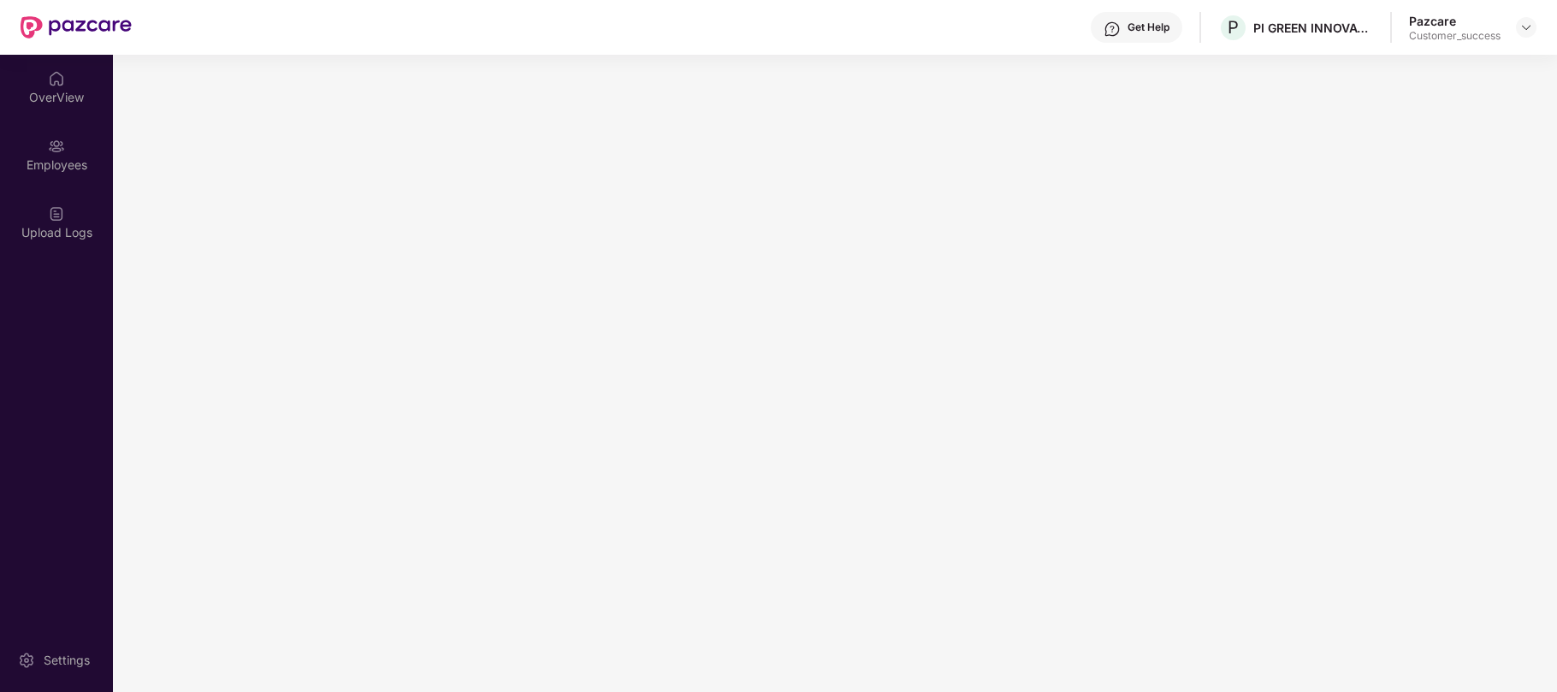
scroll to position [0, 0]
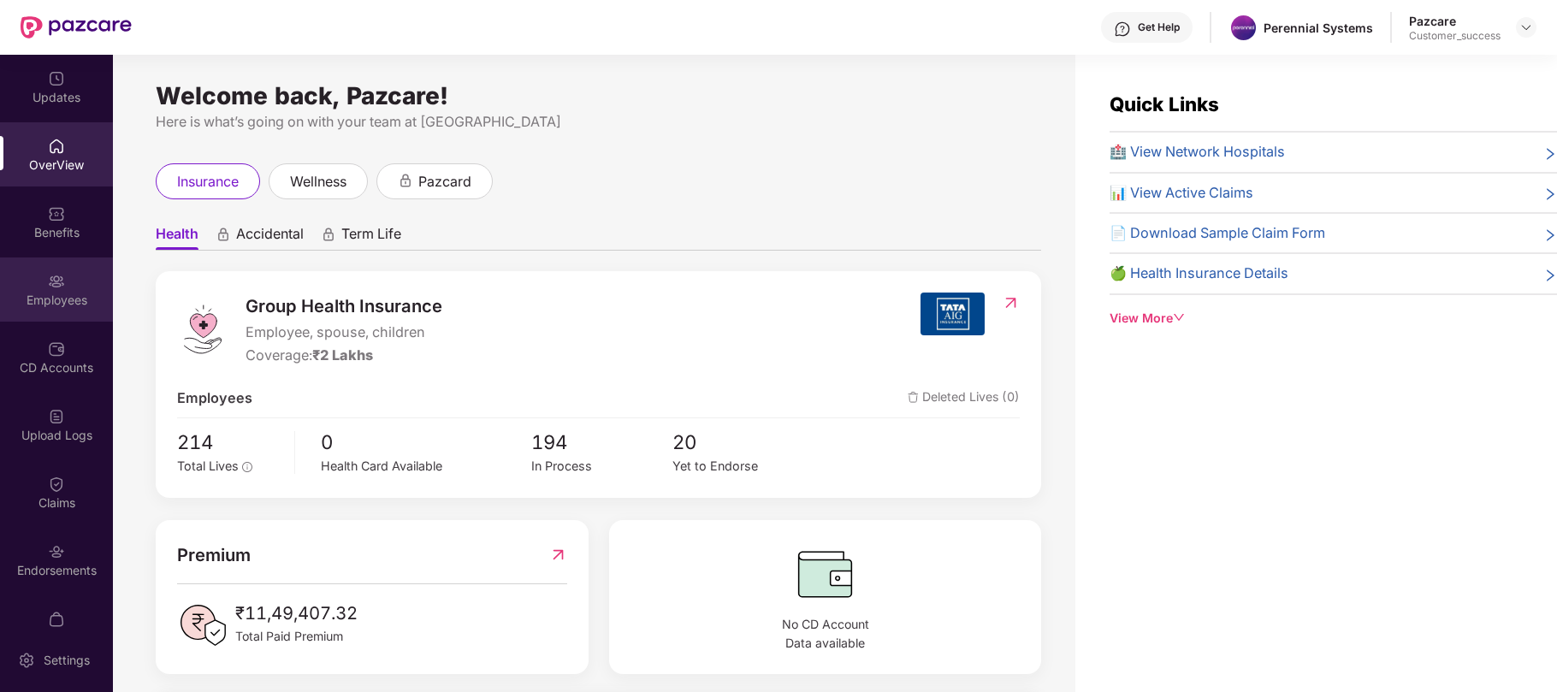
click at [50, 306] on div "Employees" at bounding box center [56, 300] width 113 height 17
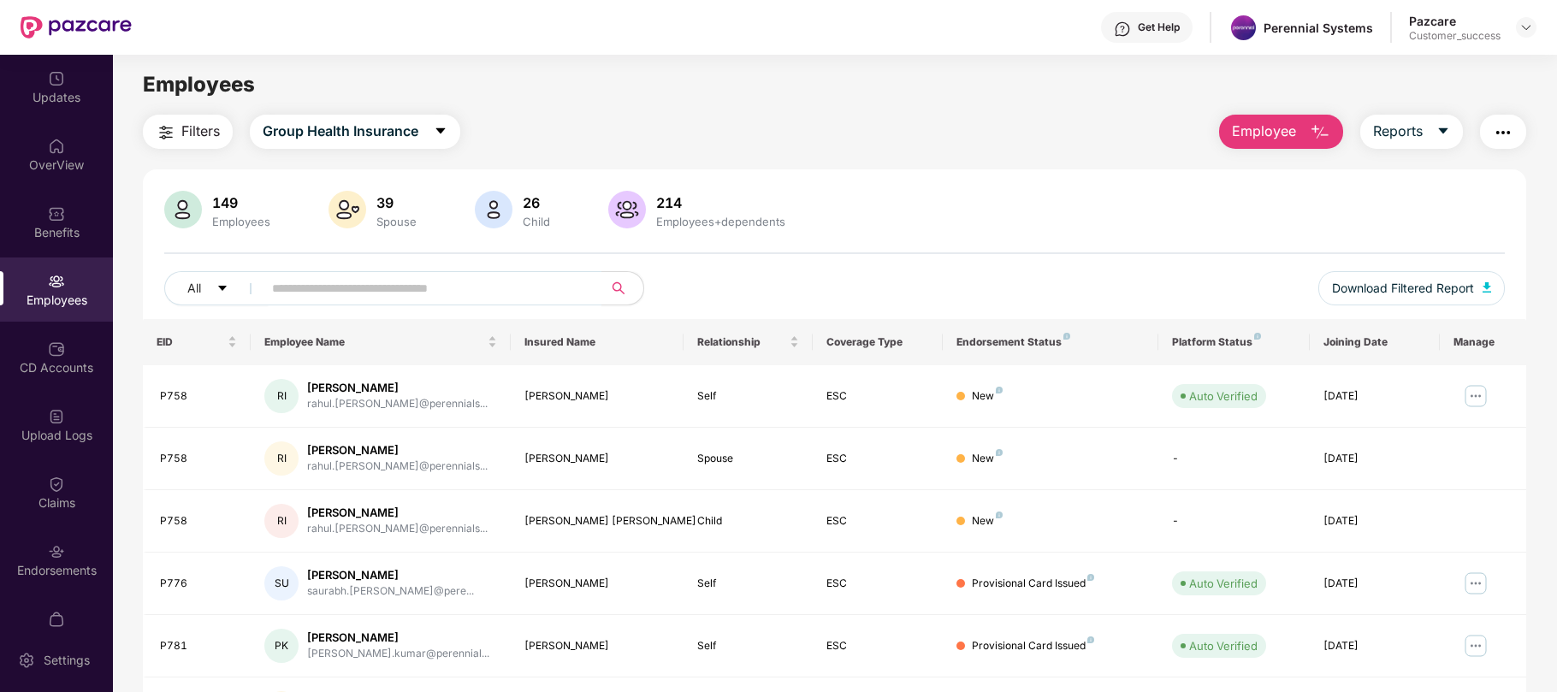
click at [1503, 134] on img "button" at bounding box center [1503, 132] width 21 height 21
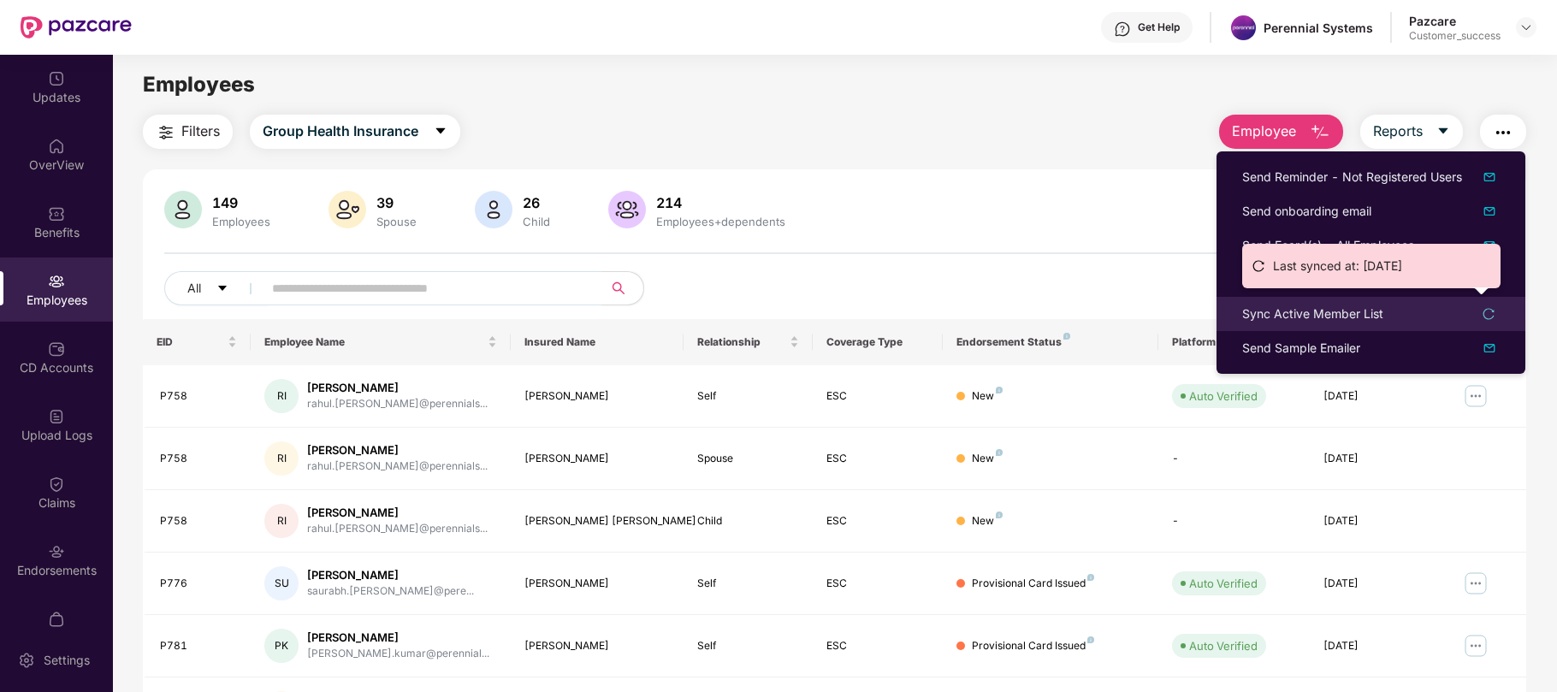
click at [1323, 322] on div "Sync Active Member List" at bounding box center [1312, 314] width 141 height 19
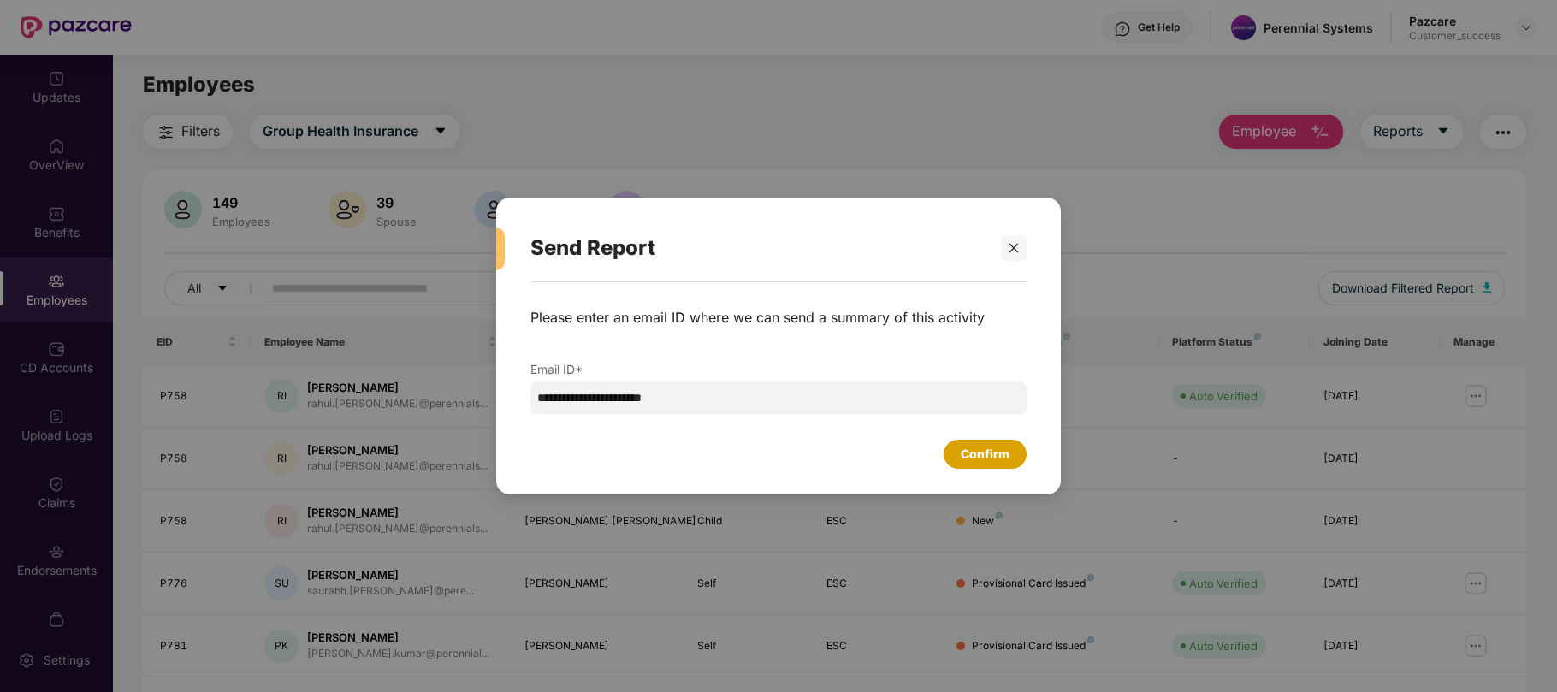
click at [952, 455] on div "Confirm" at bounding box center [985, 454] width 83 height 29
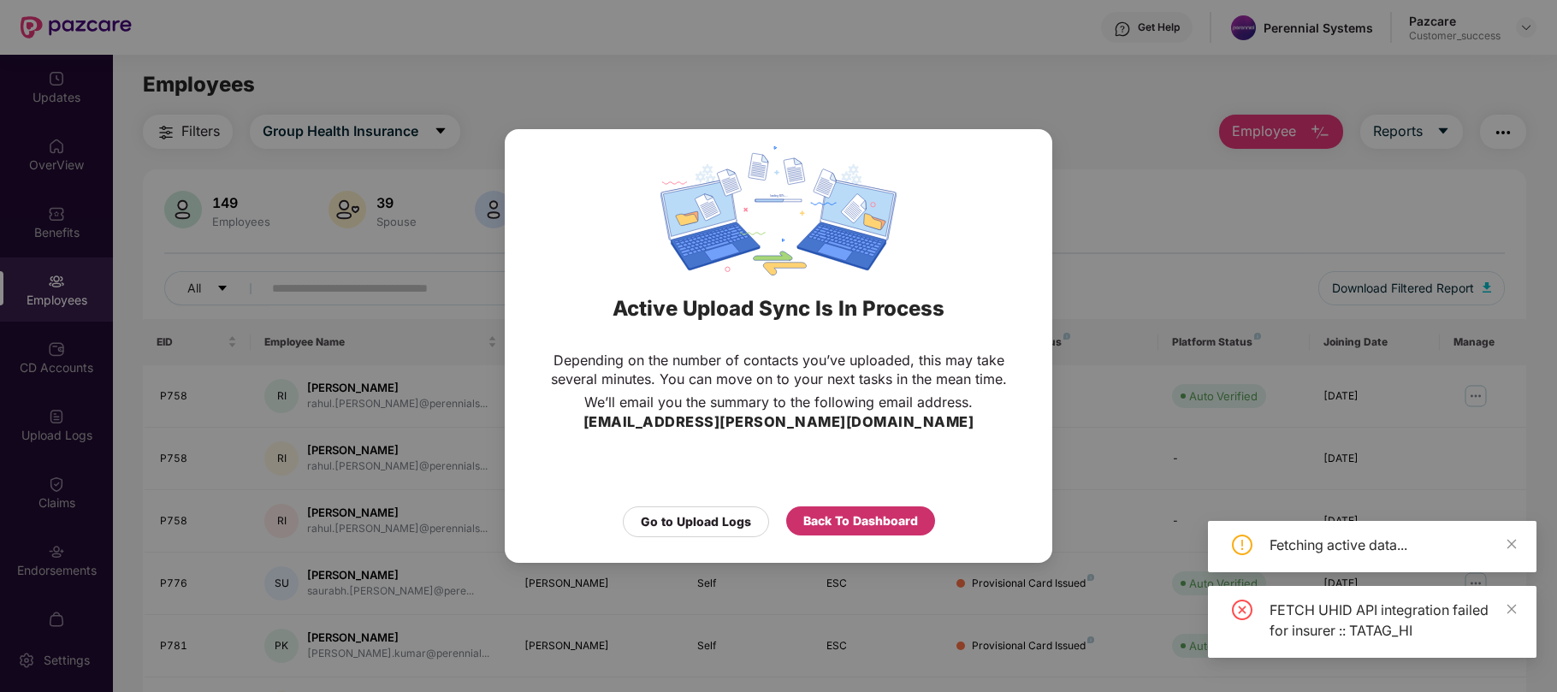
click at [862, 518] on div "Back To Dashboard" at bounding box center [860, 521] width 115 height 19
